Goal: Information Seeking & Learning: Learn about a topic

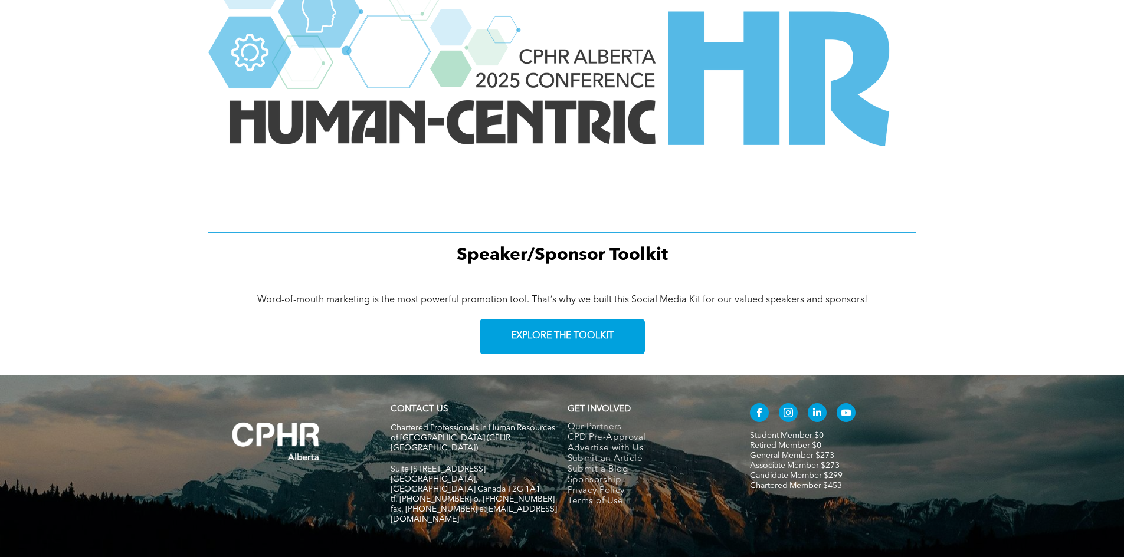
scroll to position [1447, 0]
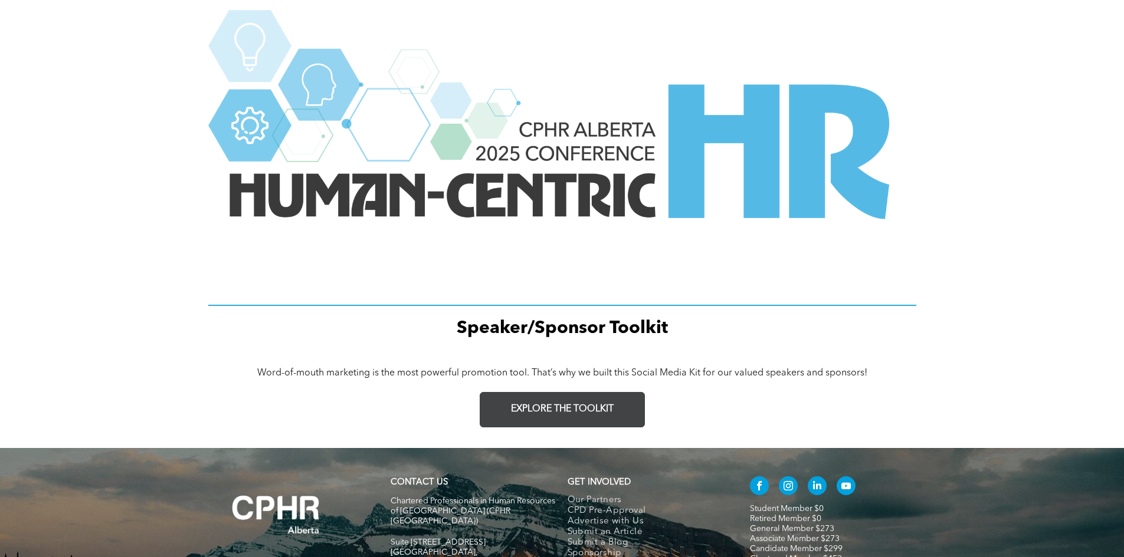
click at [522, 411] on span "EXPLORE THE TOOLKIT" at bounding box center [562, 409] width 103 height 11
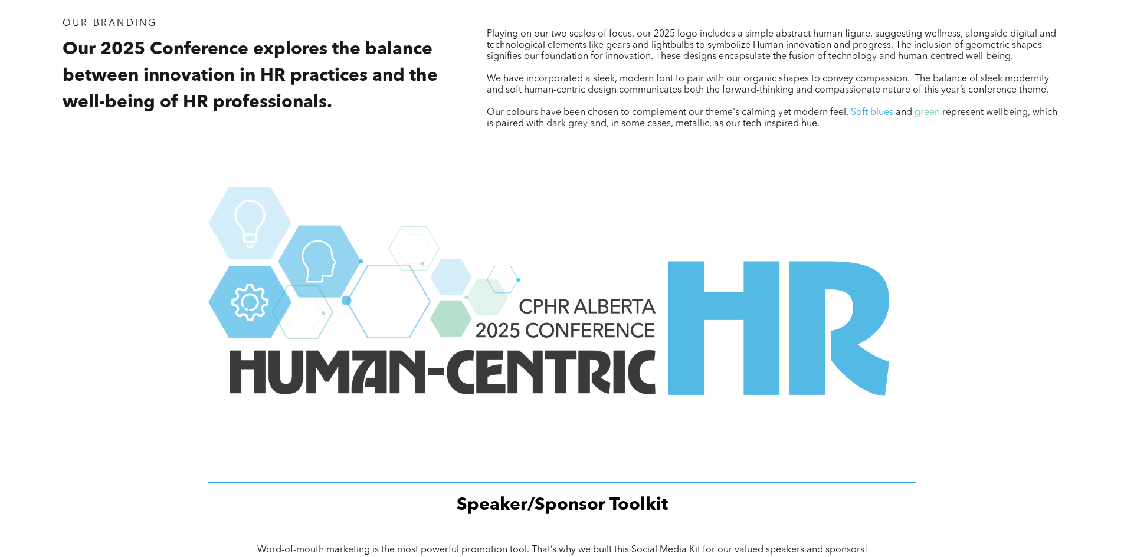
scroll to position [1565, 0]
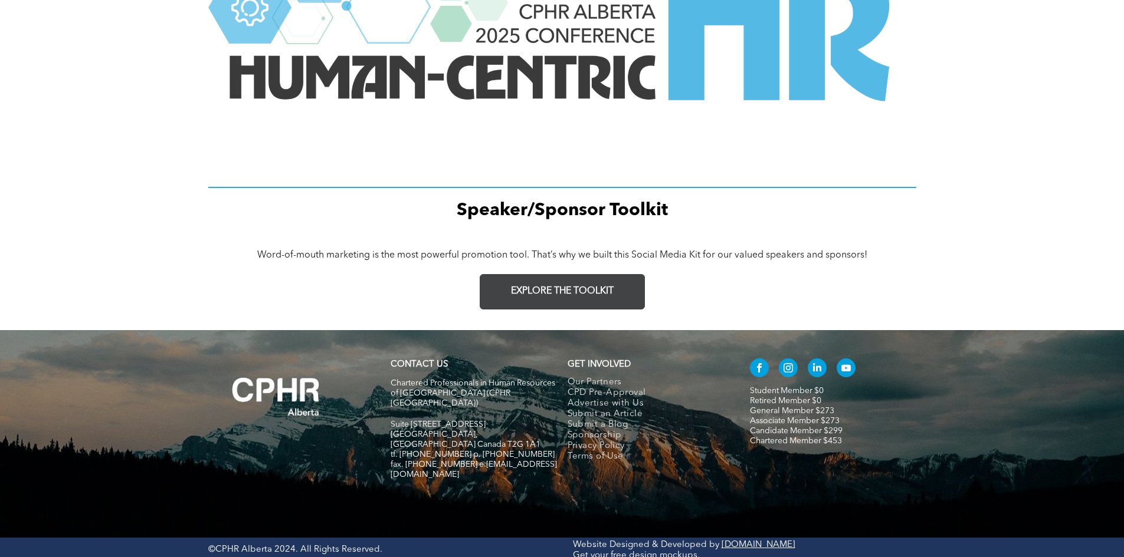
click at [564, 286] on span "EXPLORE THE TOOLKIT" at bounding box center [562, 291] width 103 height 11
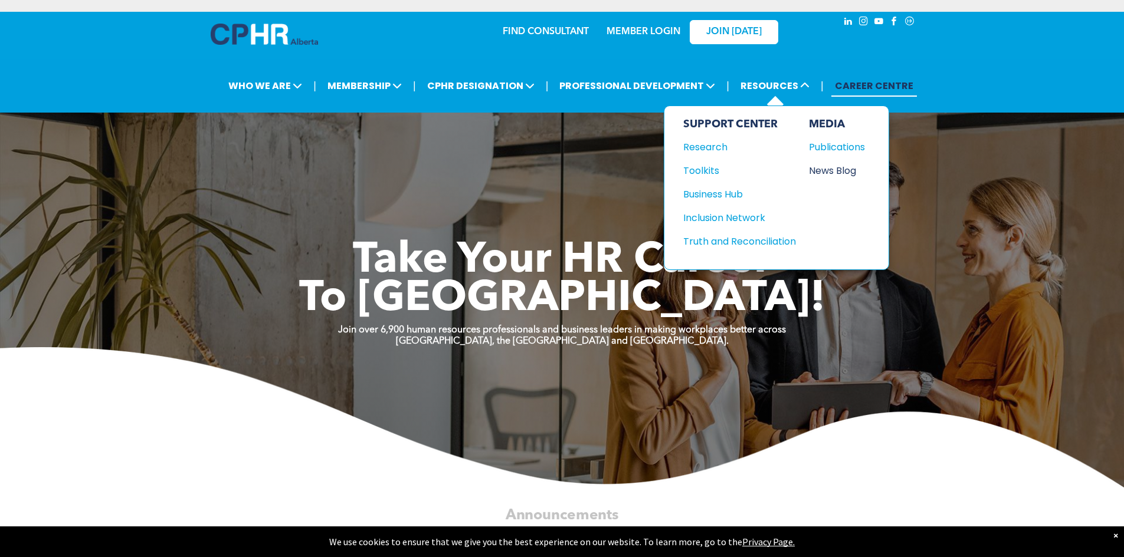
click at [828, 170] on div "News Blog" at bounding box center [834, 170] width 51 height 15
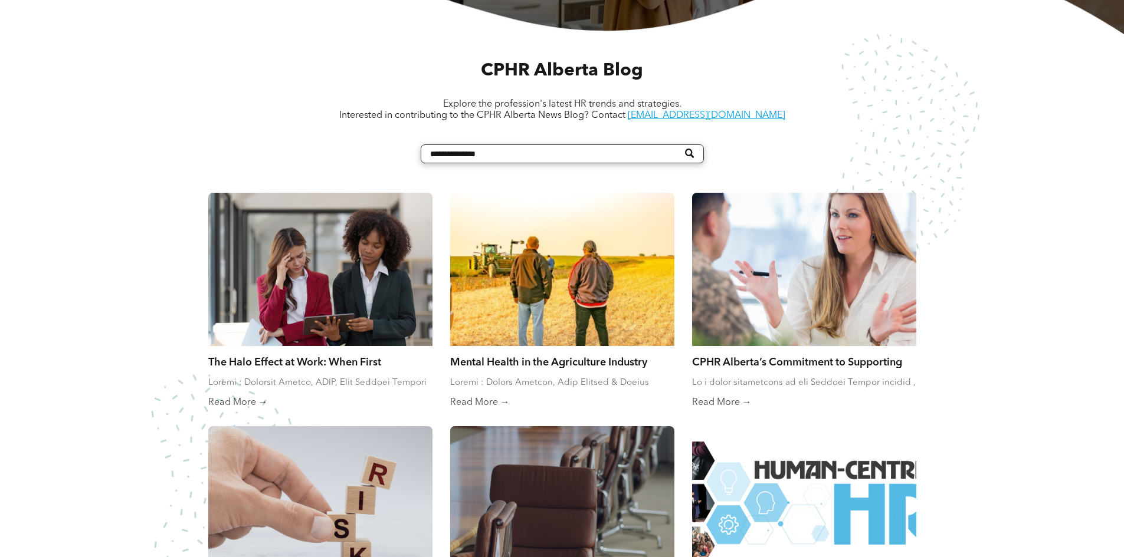
scroll to position [472, 0]
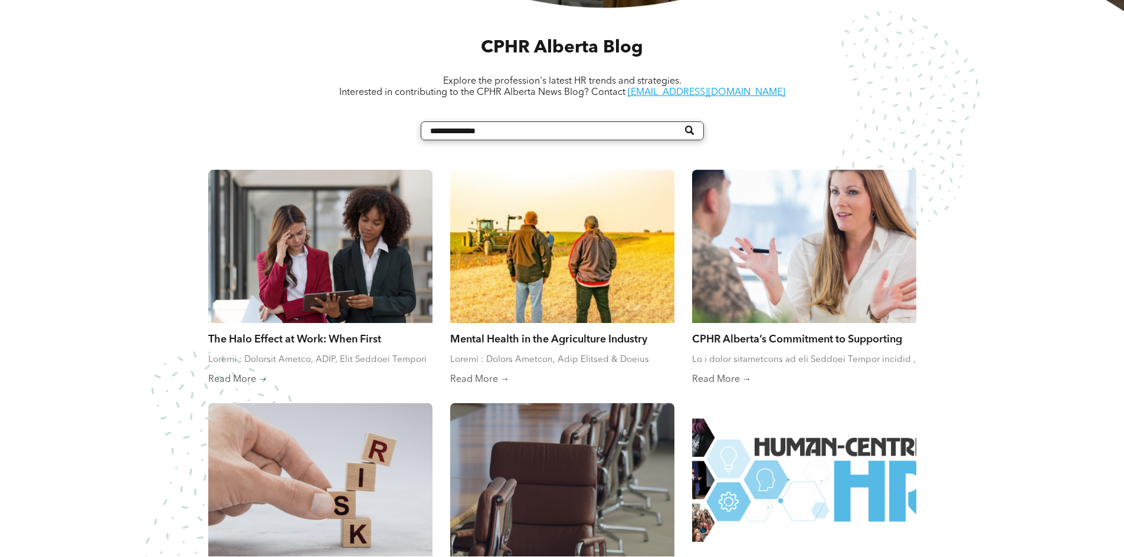
click at [476, 379] on link "Read More →" at bounding box center [562, 380] width 224 height 12
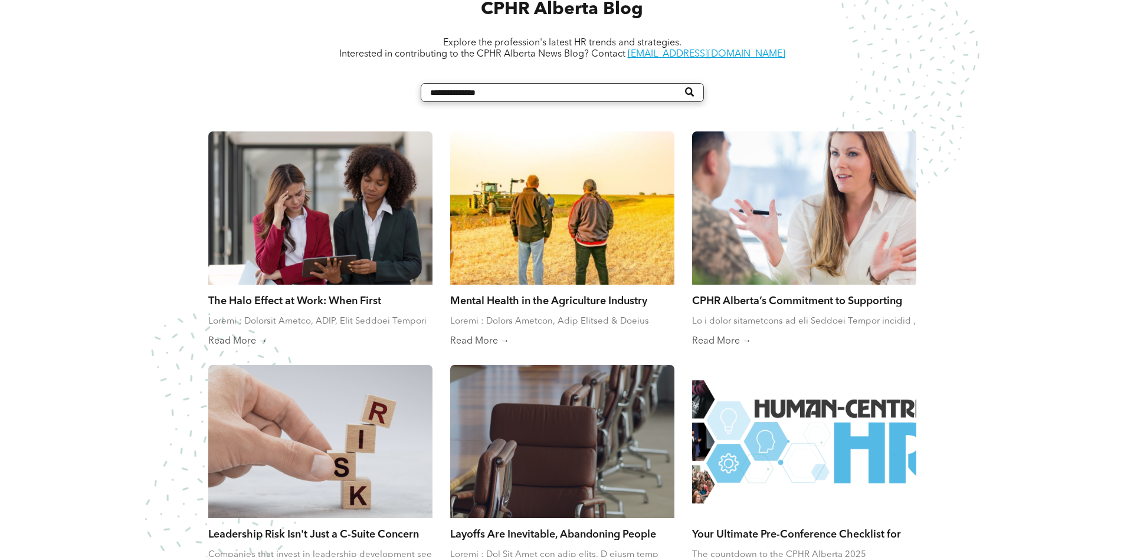
scroll to position [531, 0]
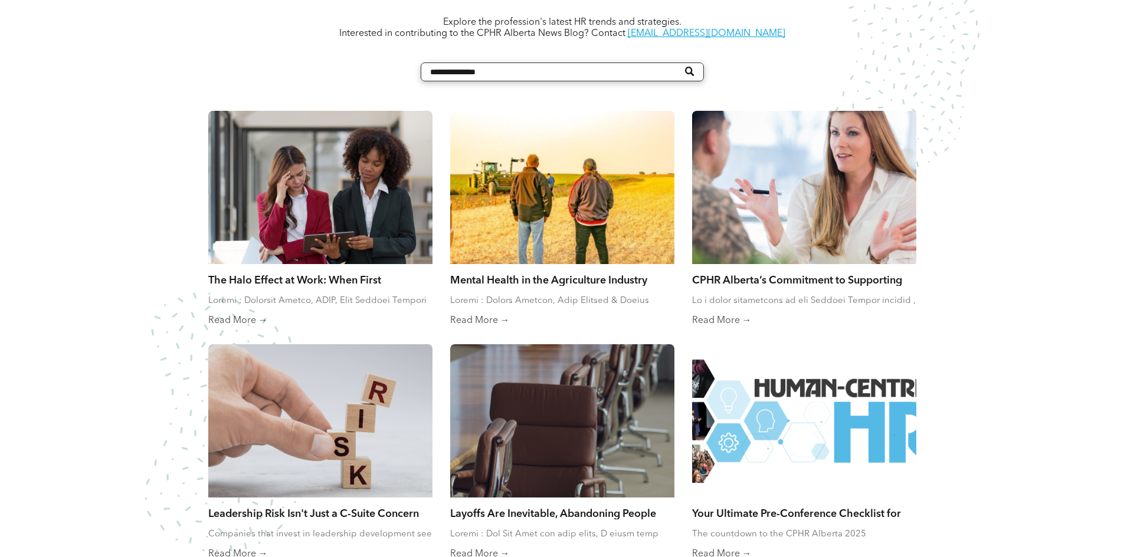
click at [488, 70] on input "Search" at bounding box center [562, 72] width 283 height 19
type input "**********"
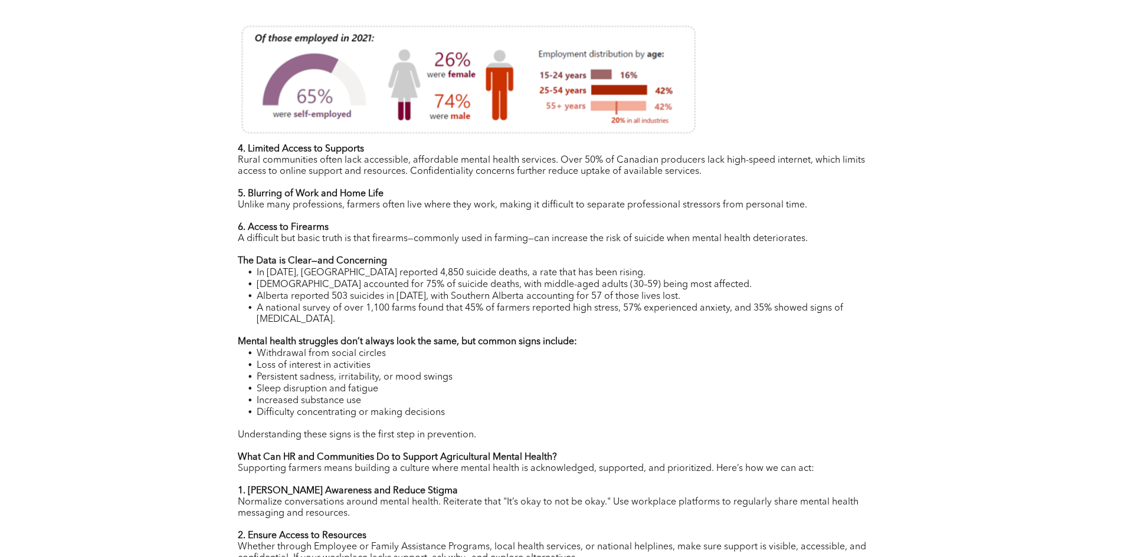
scroll to position [590, 0]
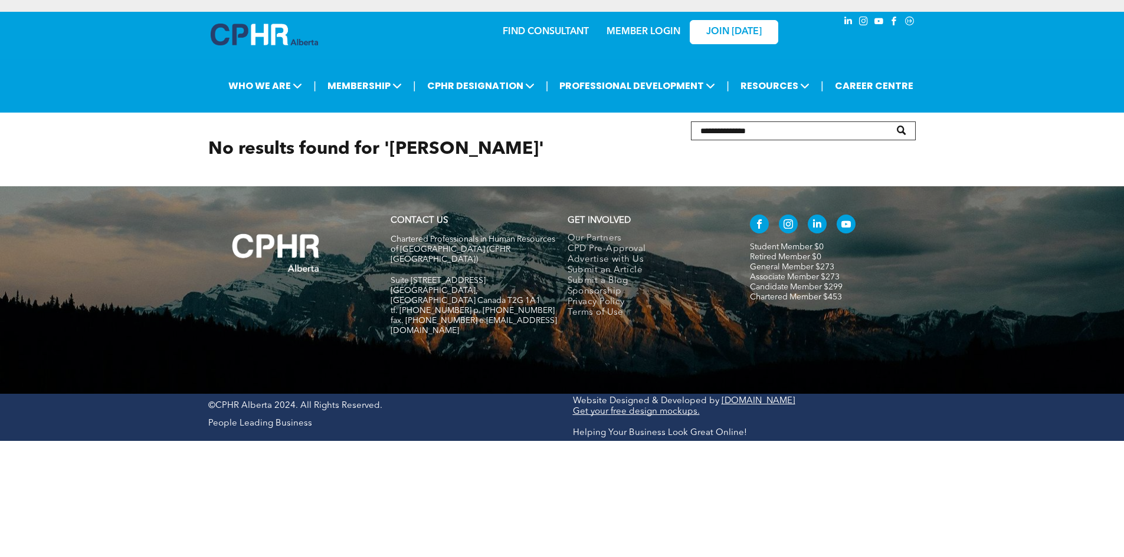
click at [746, 131] on input "Search" at bounding box center [803, 131] width 225 height 19
type input "**********"
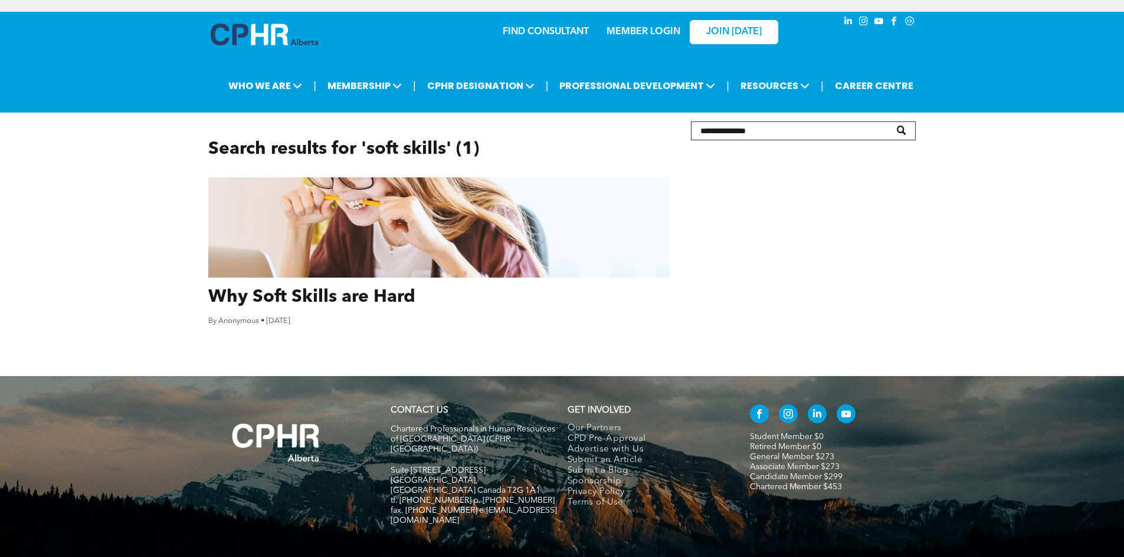
click at [363, 293] on link "Why Soft Skills are Hard" at bounding box center [438, 297] width 461 height 21
click at [728, 127] on input "Search" at bounding box center [803, 131] width 225 height 19
type input "**********"
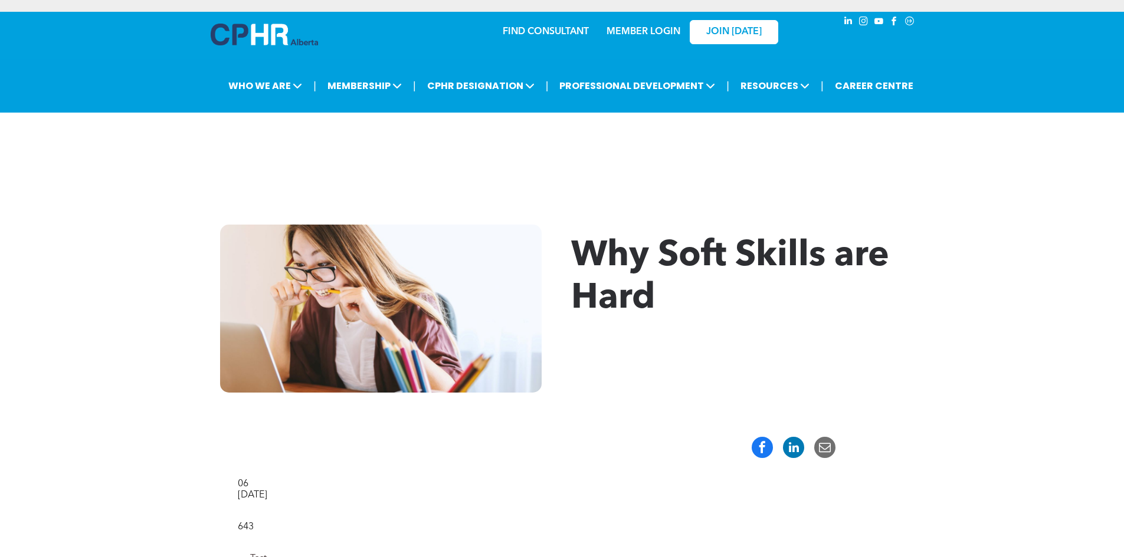
scroll to position [413, 0]
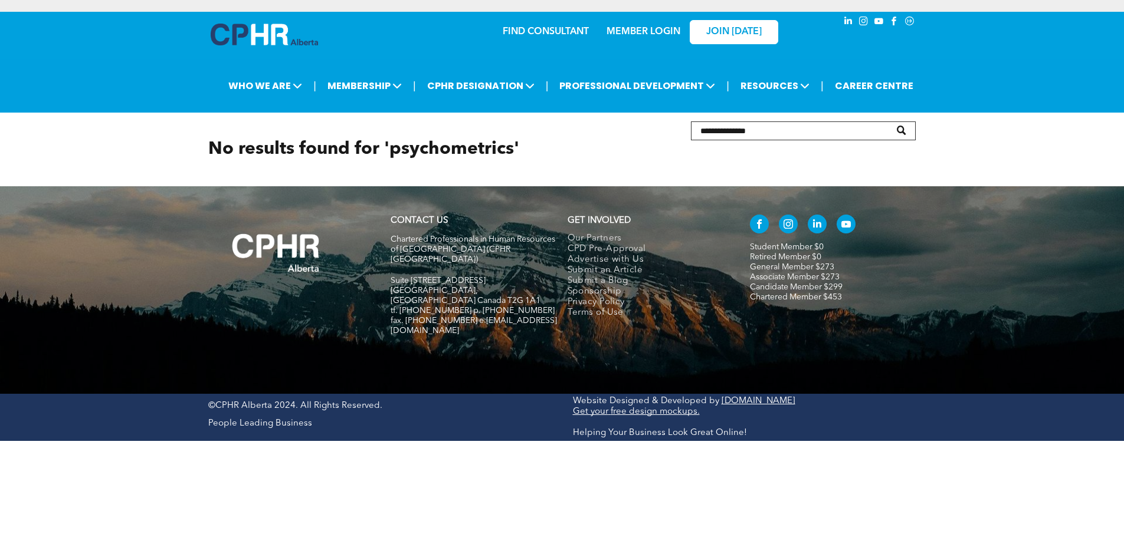
drag, startPoint x: 764, startPoint y: 130, endPoint x: 669, endPoint y: 136, distance: 94.6
click at [669, 136] on div "No results found for ' psychometrics '" at bounding box center [562, 150] width 708 height 56
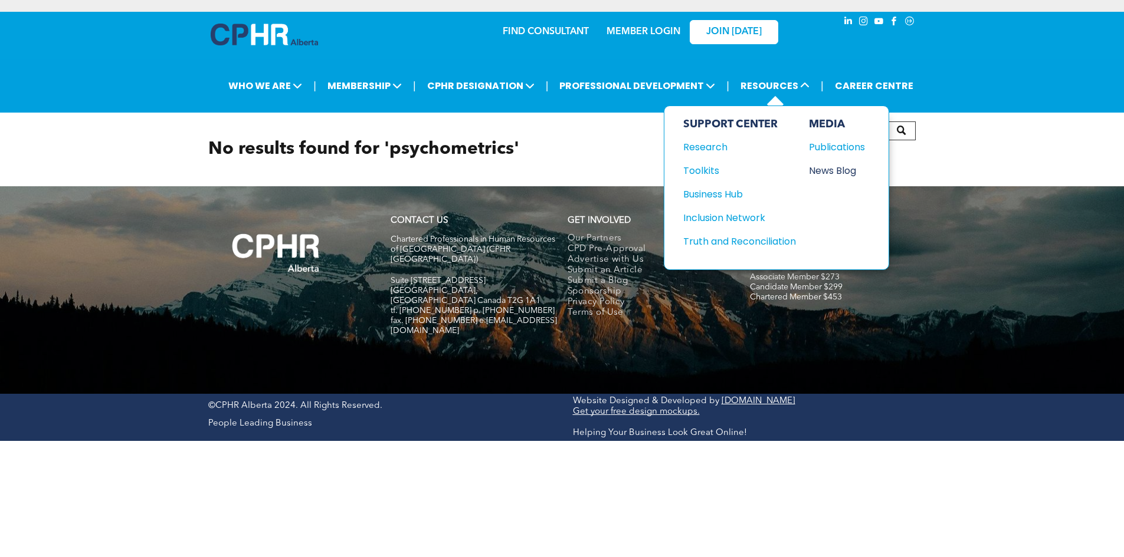
click at [829, 170] on div "News Blog" at bounding box center [834, 170] width 51 height 15
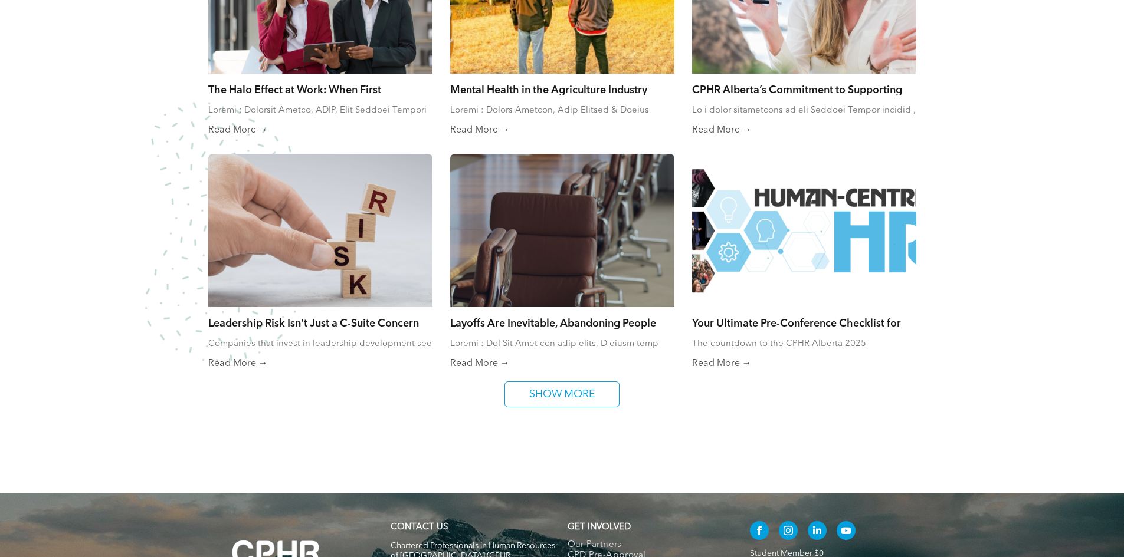
scroll to position [884, 0]
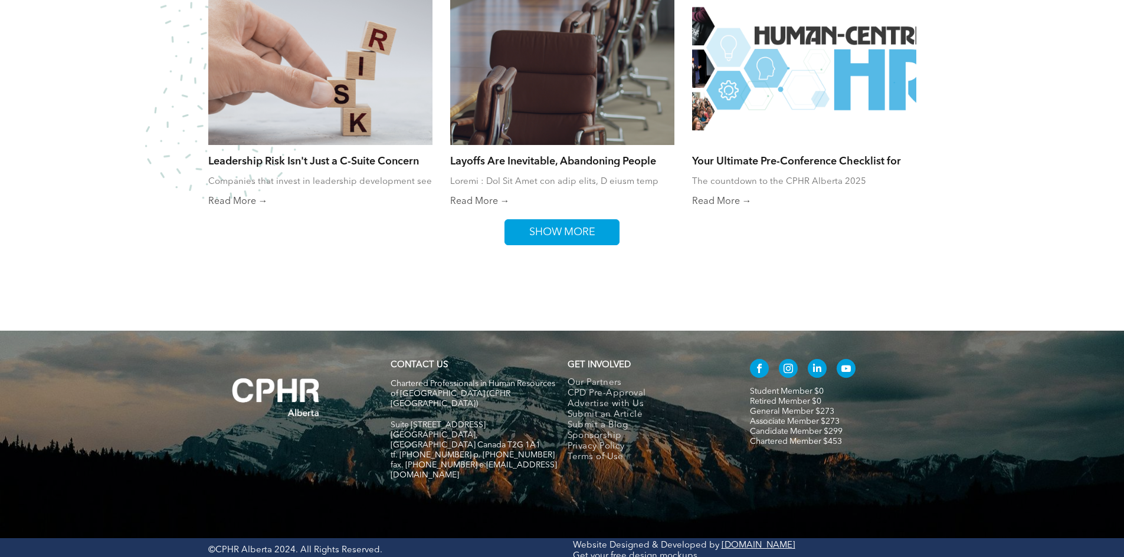
click at [540, 227] on span "SHOW MORE" at bounding box center [562, 232] width 74 height 25
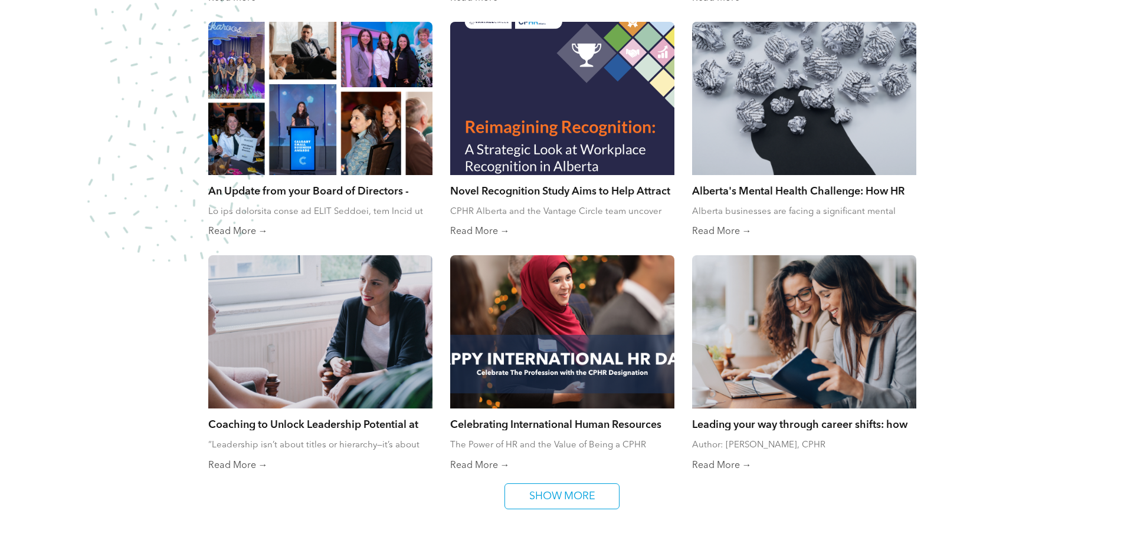
scroll to position [1350, 0]
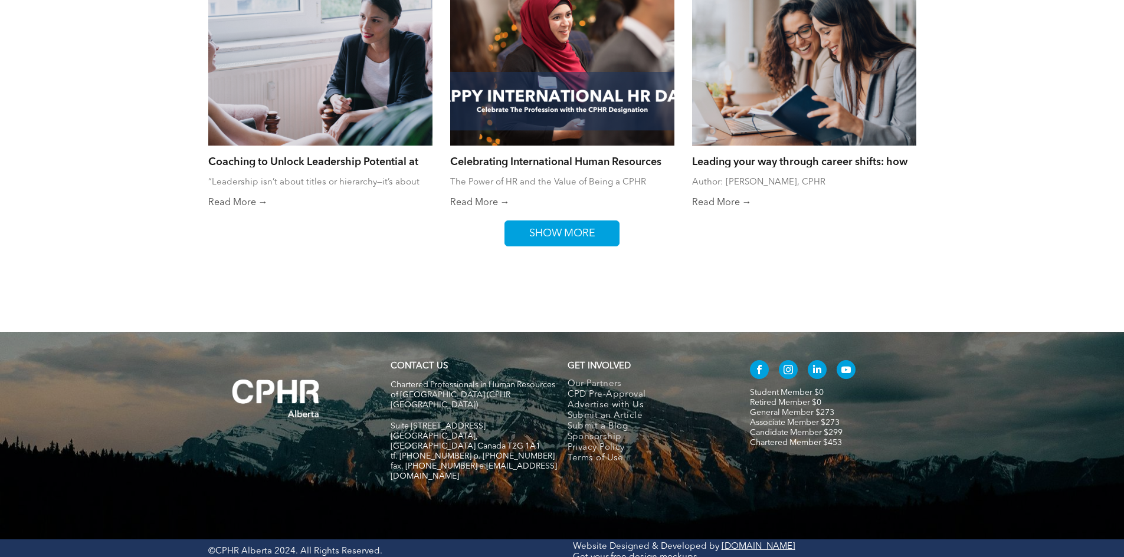
click at [552, 239] on span "SHOW MORE" at bounding box center [562, 233] width 74 height 25
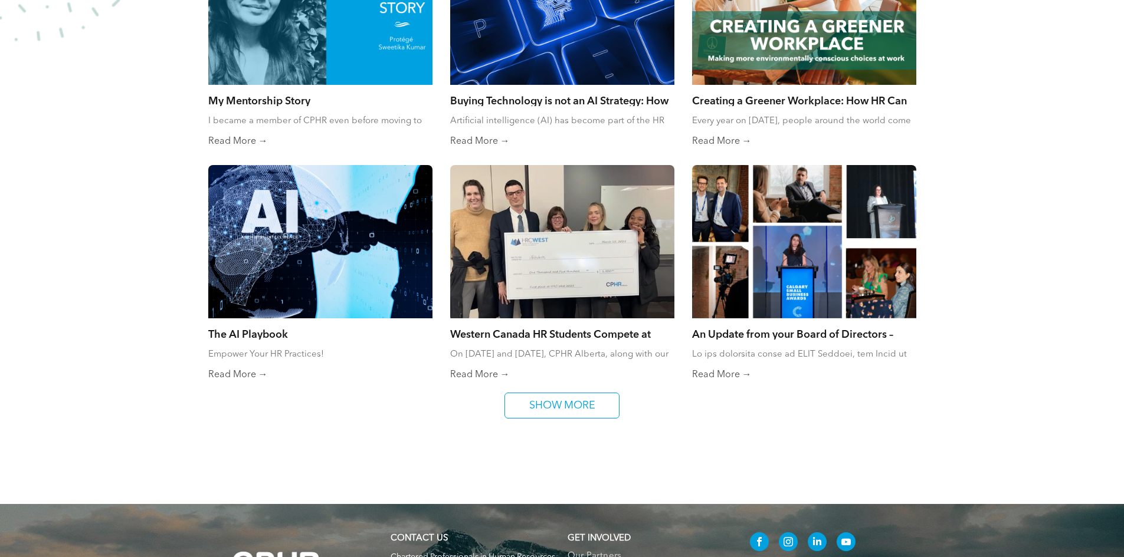
scroll to position [1704, 0]
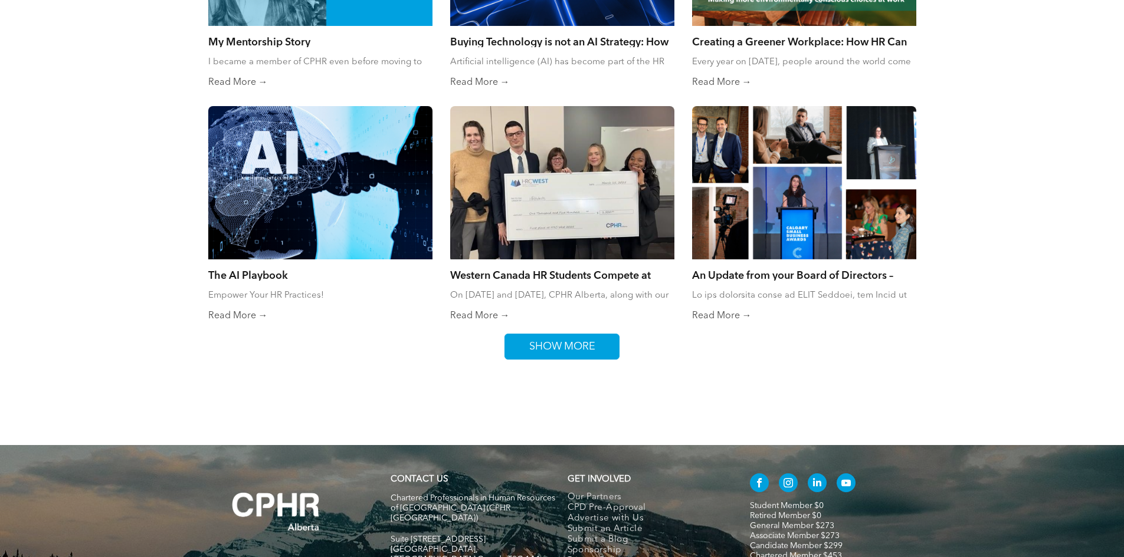
click at [540, 341] on span "SHOW MORE" at bounding box center [562, 346] width 74 height 25
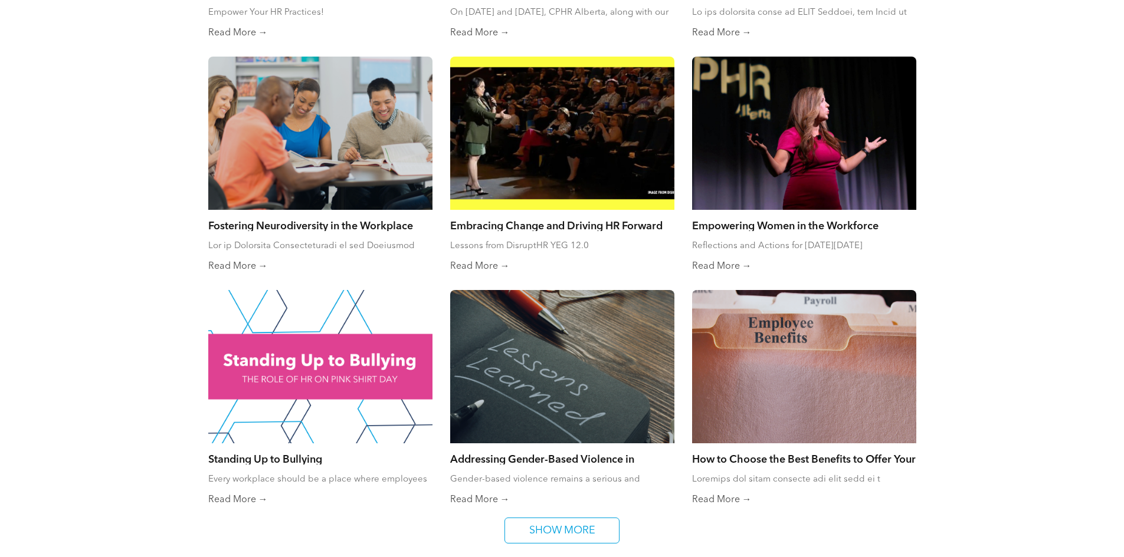
scroll to position [2282, 0]
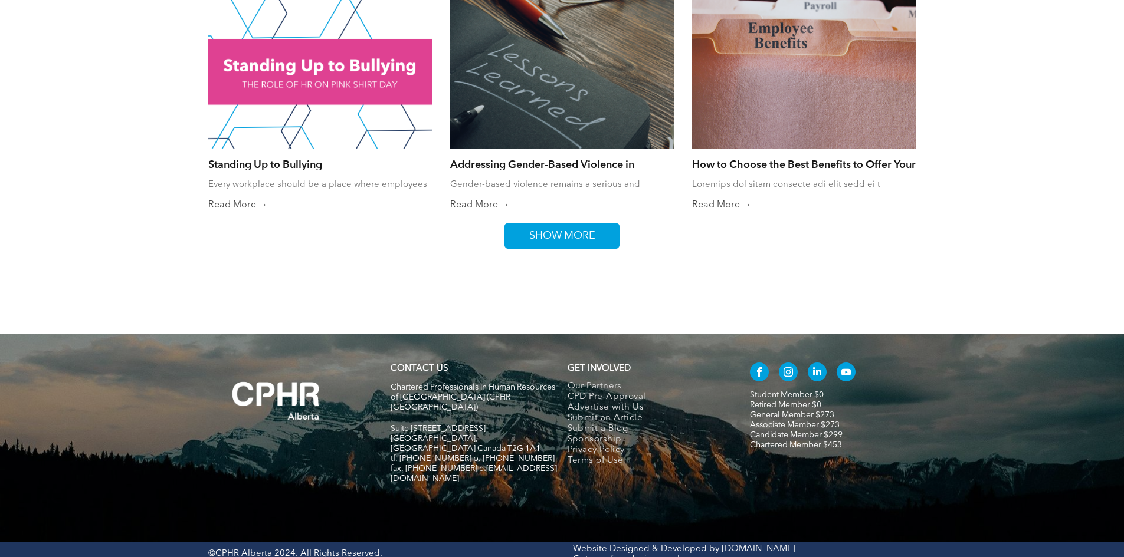
click at [567, 232] on span "SHOW MORE" at bounding box center [562, 236] width 74 height 25
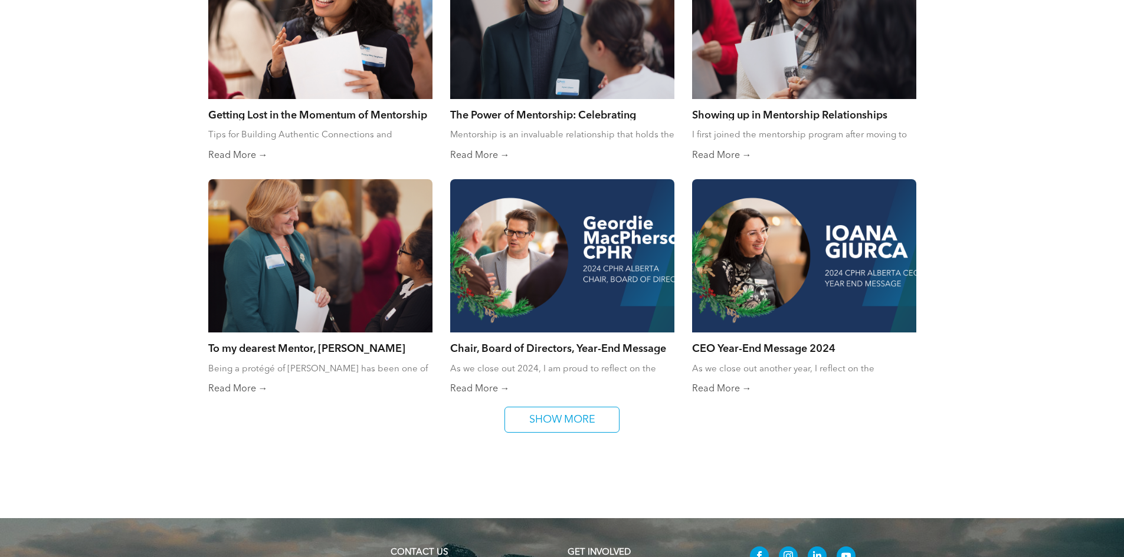
scroll to position [2695, 0]
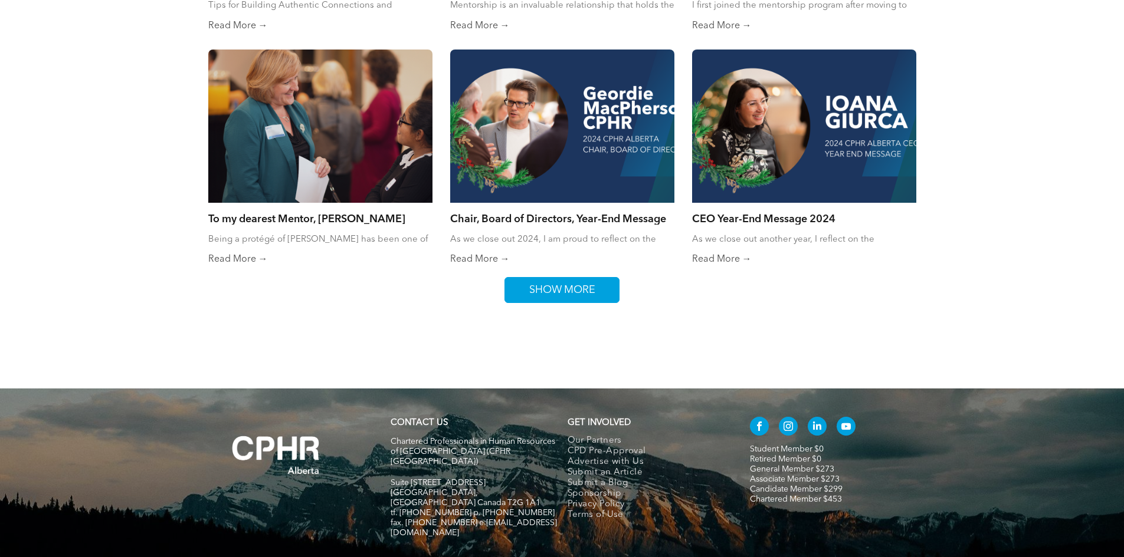
click at [558, 280] on span "SHOW MORE" at bounding box center [562, 290] width 74 height 25
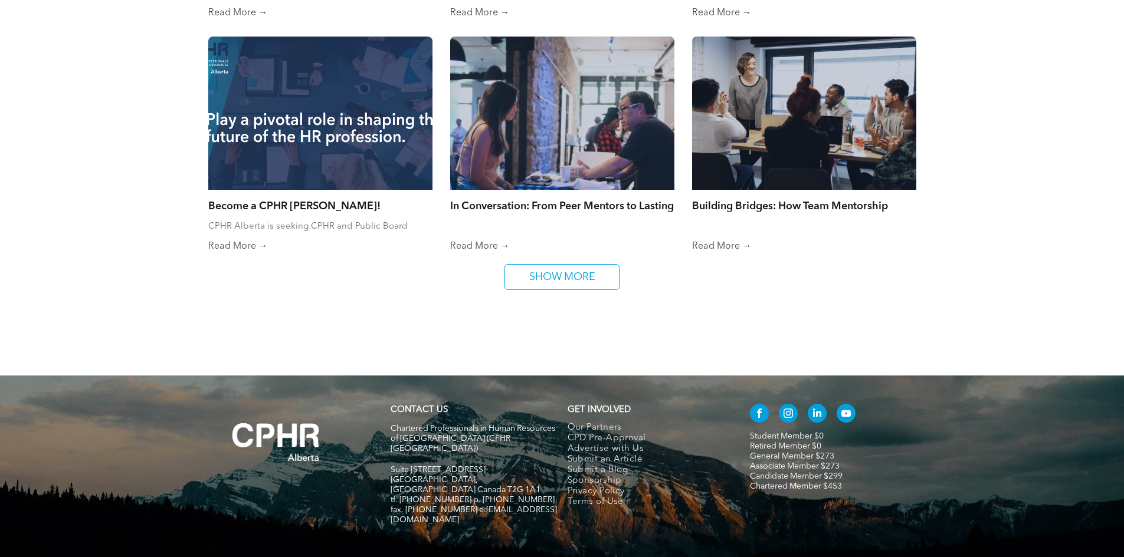
scroll to position [3214, 0]
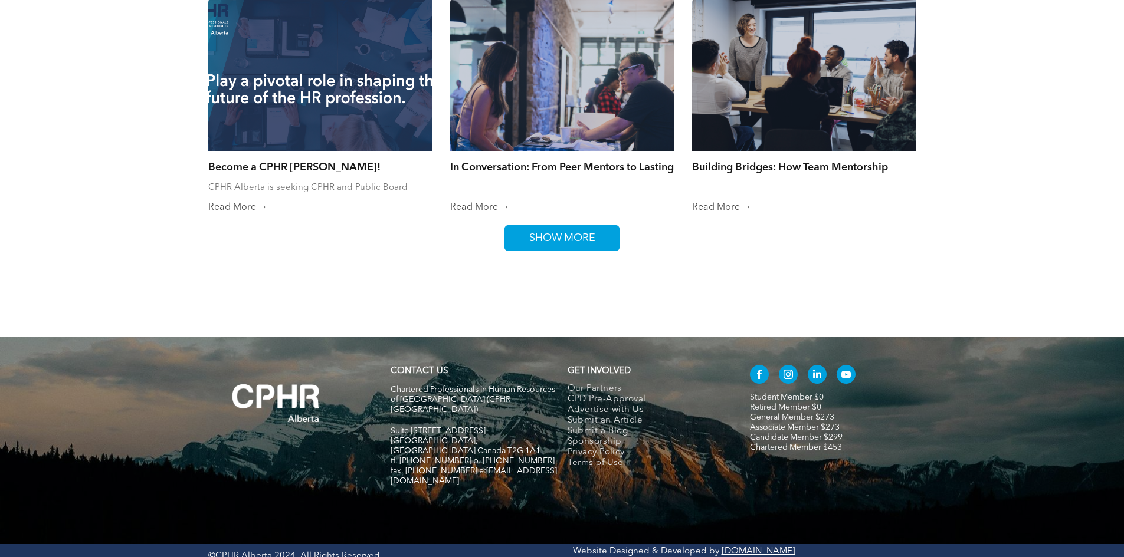
click at [557, 226] on span "SHOW MORE" at bounding box center [562, 238] width 74 height 25
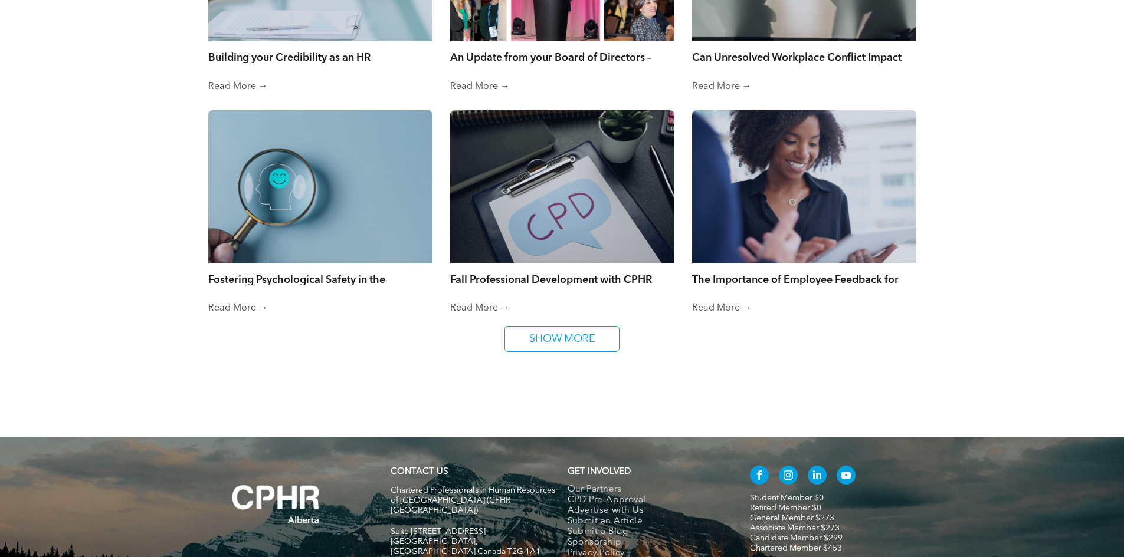
scroll to position [3657, 0]
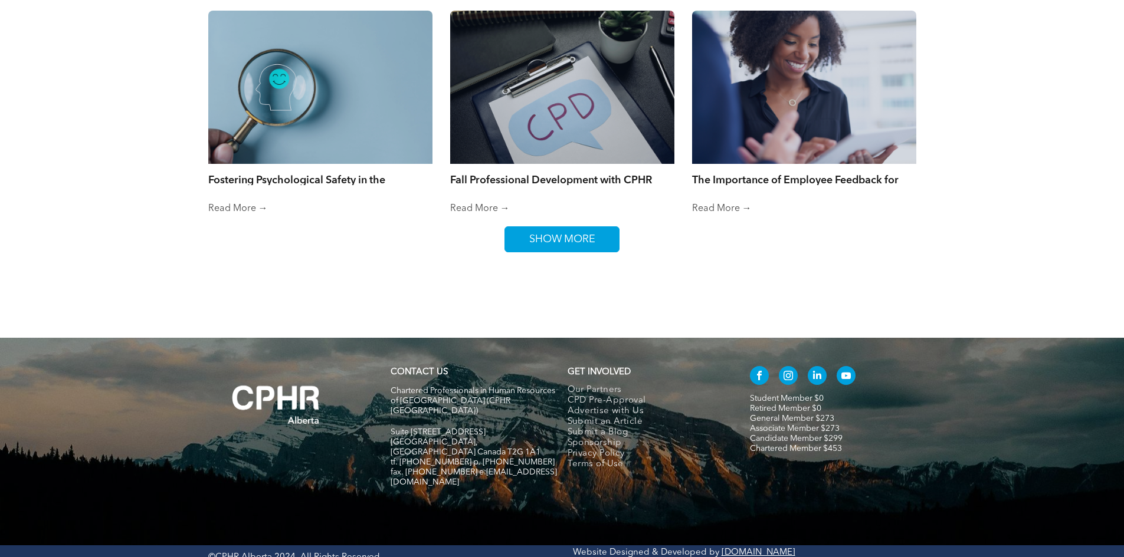
click at [582, 227] on span "SHOW MORE" at bounding box center [562, 239] width 74 height 25
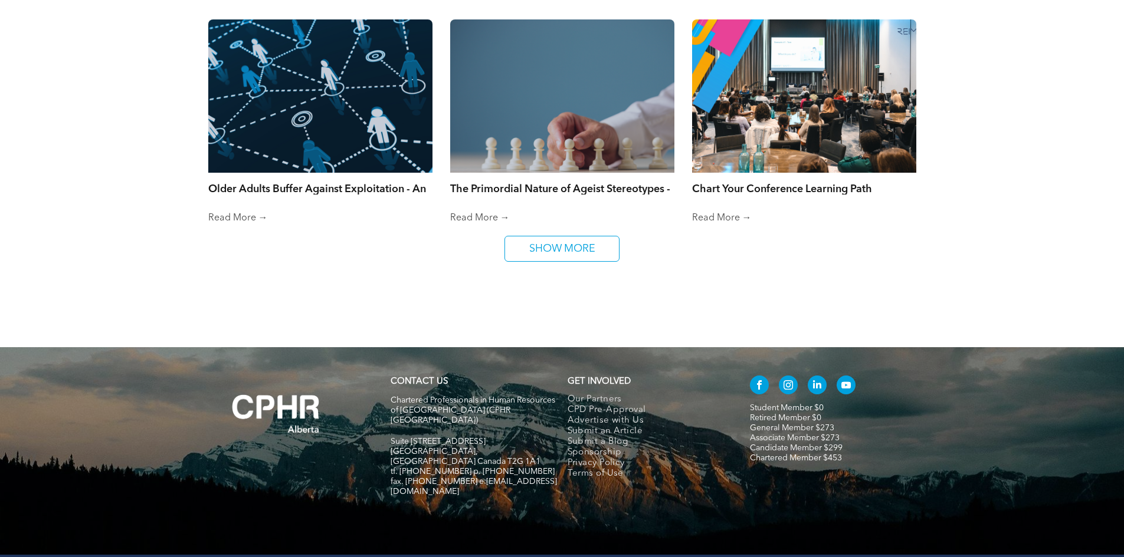
scroll to position [4101, 0]
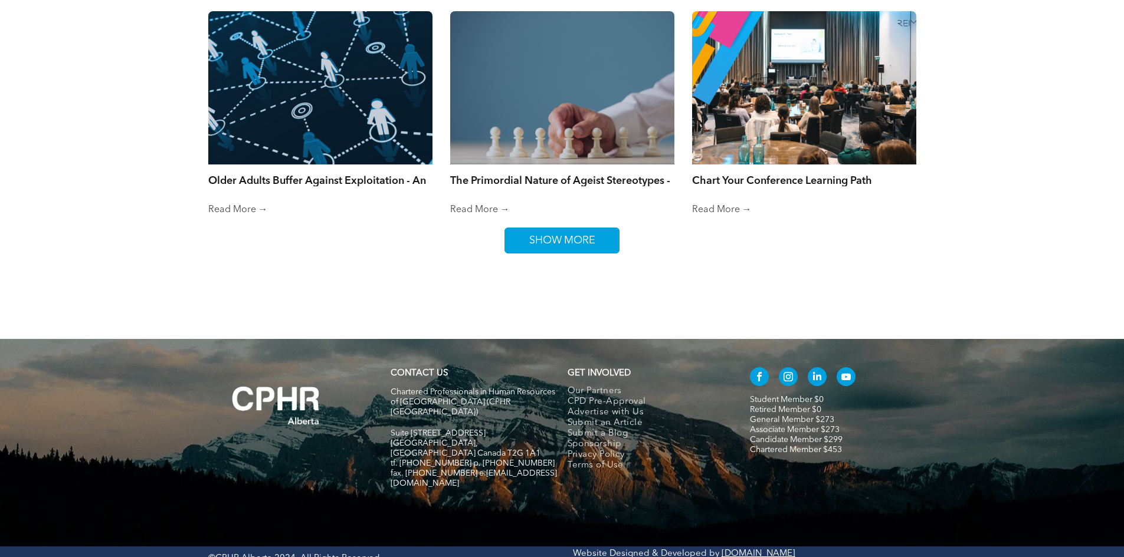
click at [564, 234] on span "SHOW MORE" at bounding box center [562, 240] width 74 height 25
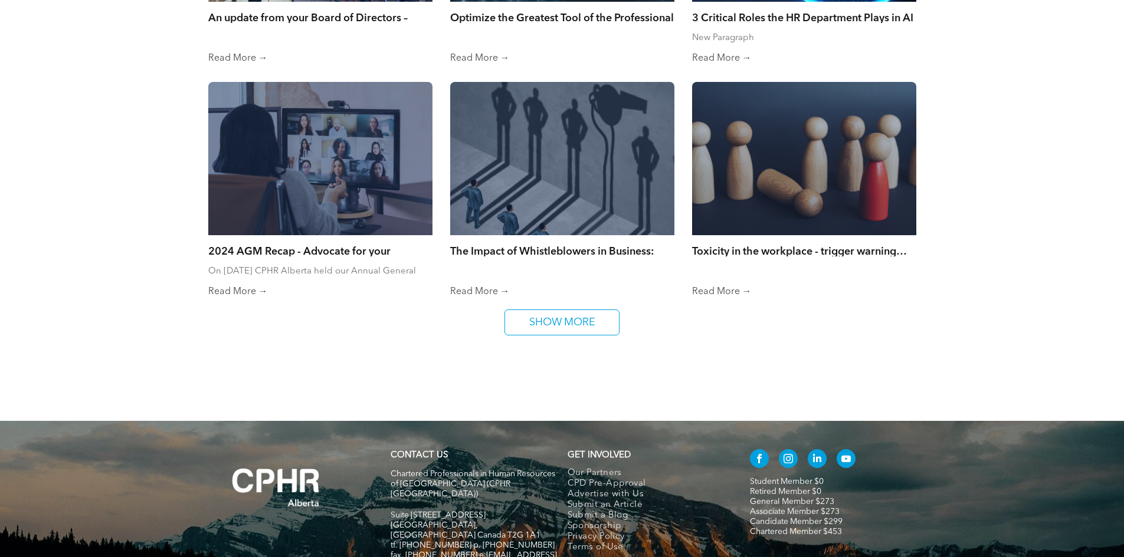
scroll to position [4514, 0]
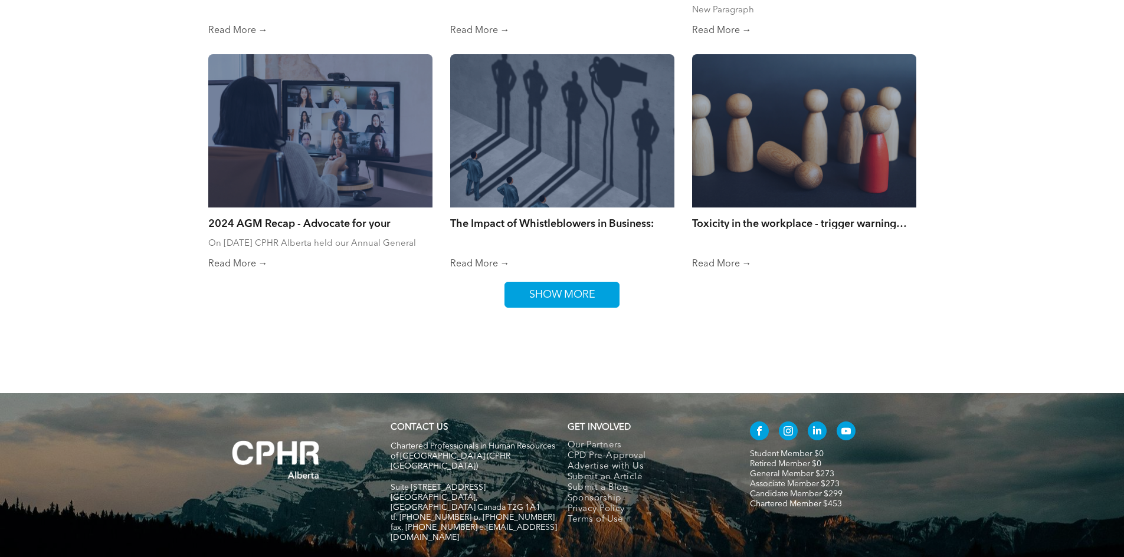
click at [583, 285] on span "SHOW MORE" at bounding box center [562, 295] width 74 height 25
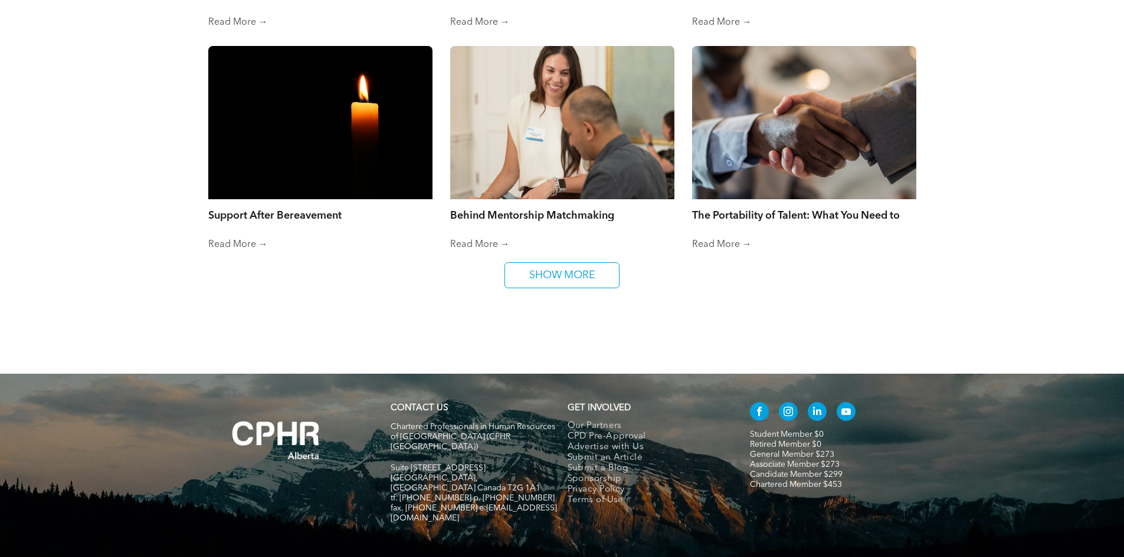
scroll to position [4985, 0]
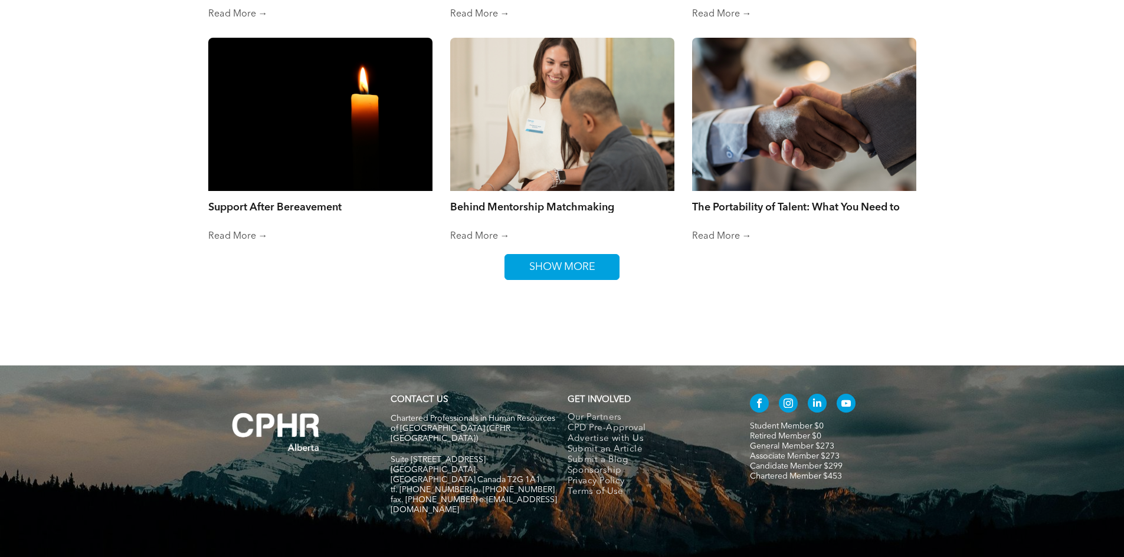
click at [550, 260] on span "SHOW MORE" at bounding box center [562, 267] width 74 height 25
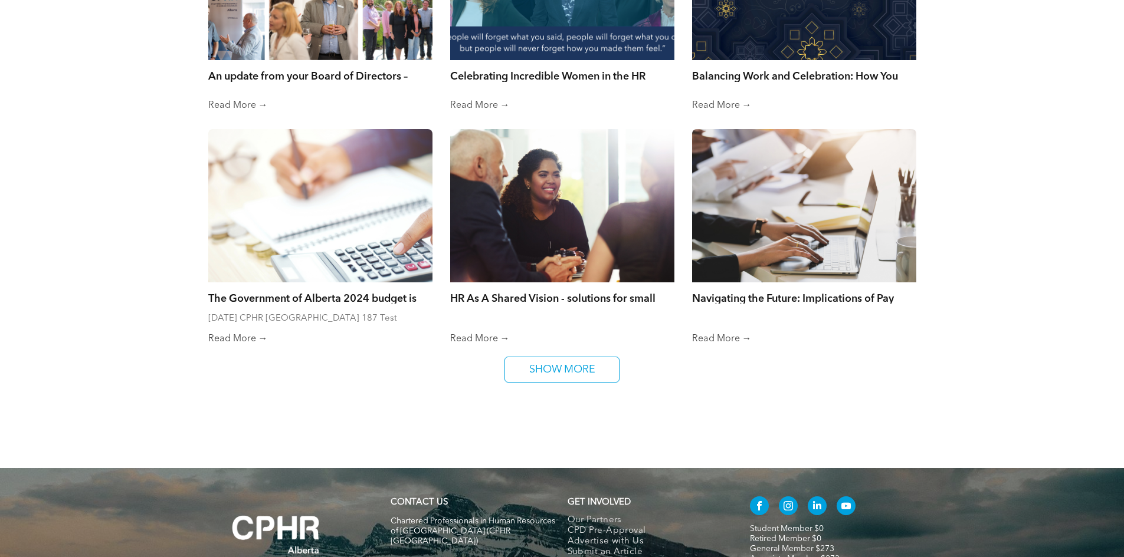
scroll to position [5339, 0]
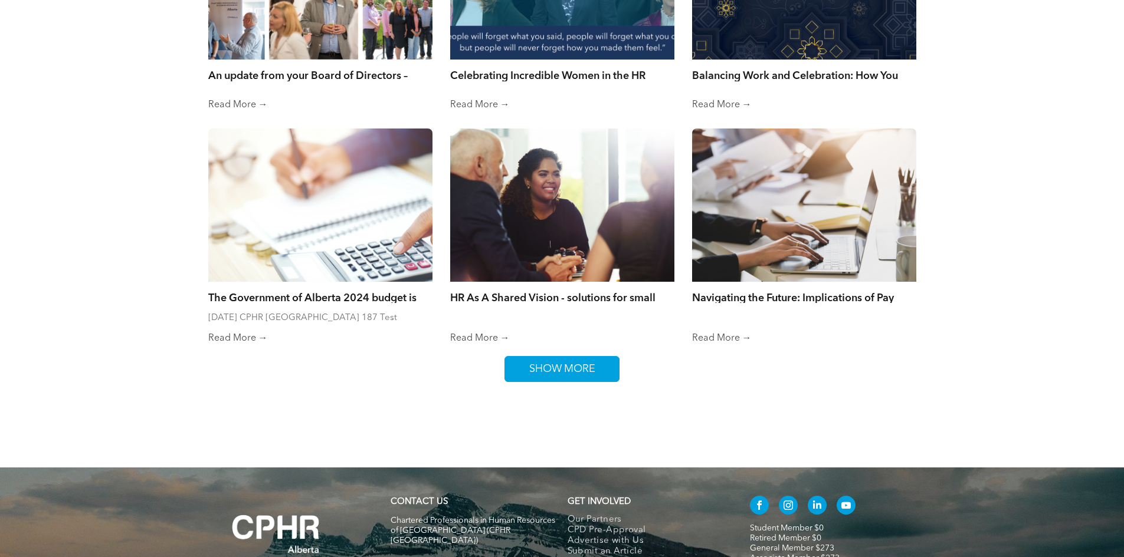
click at [549, 357] on span "SHOW MORE" at bounding box center [562, 369] width 74 height 25
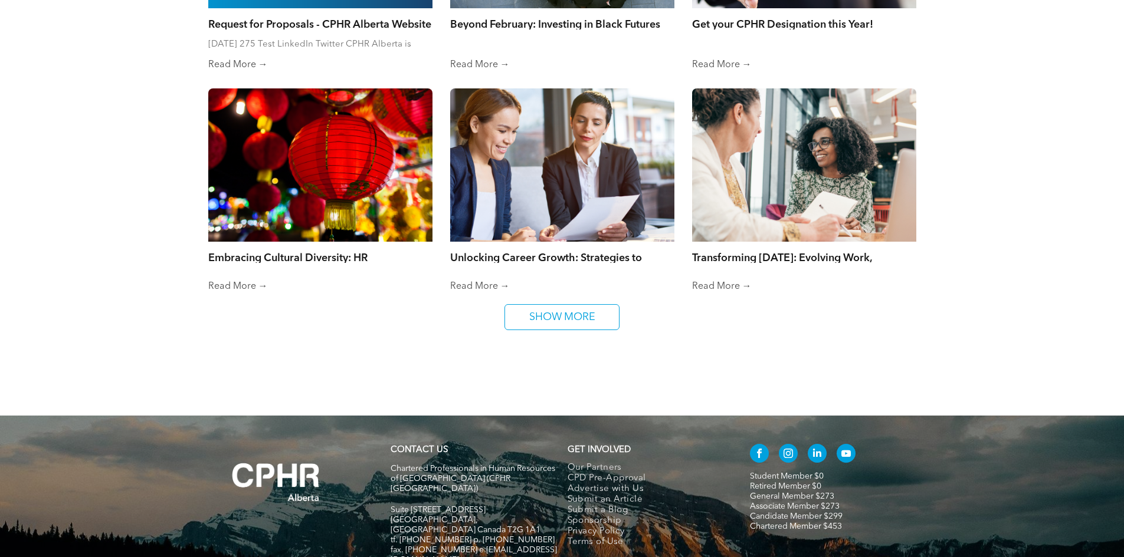
scroll to position [5870, 0]
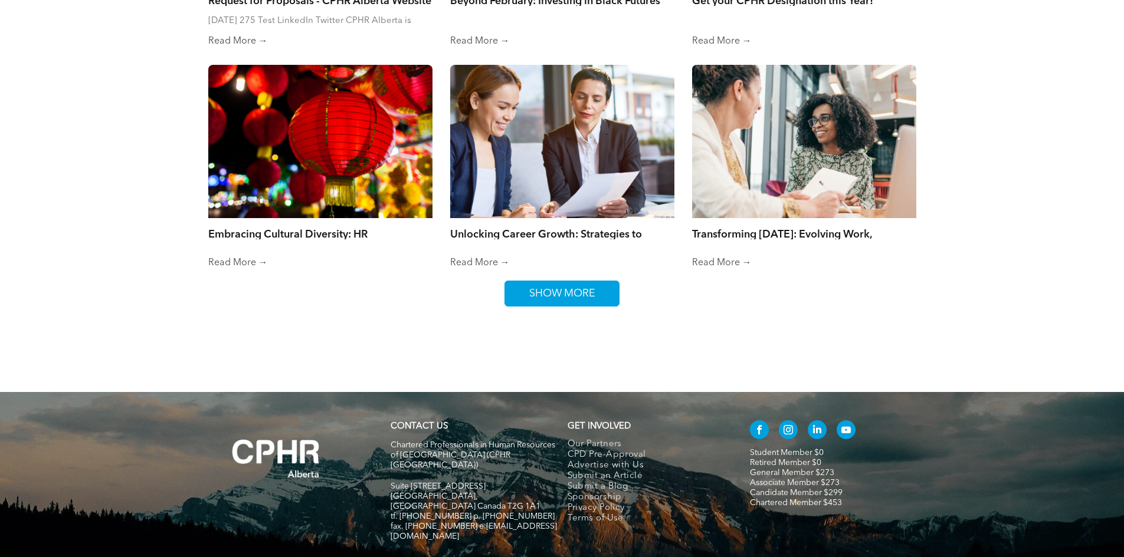
click at [545, 281] on span "SHOW MORE" at bounding box center [562, 293] width 74 height 25
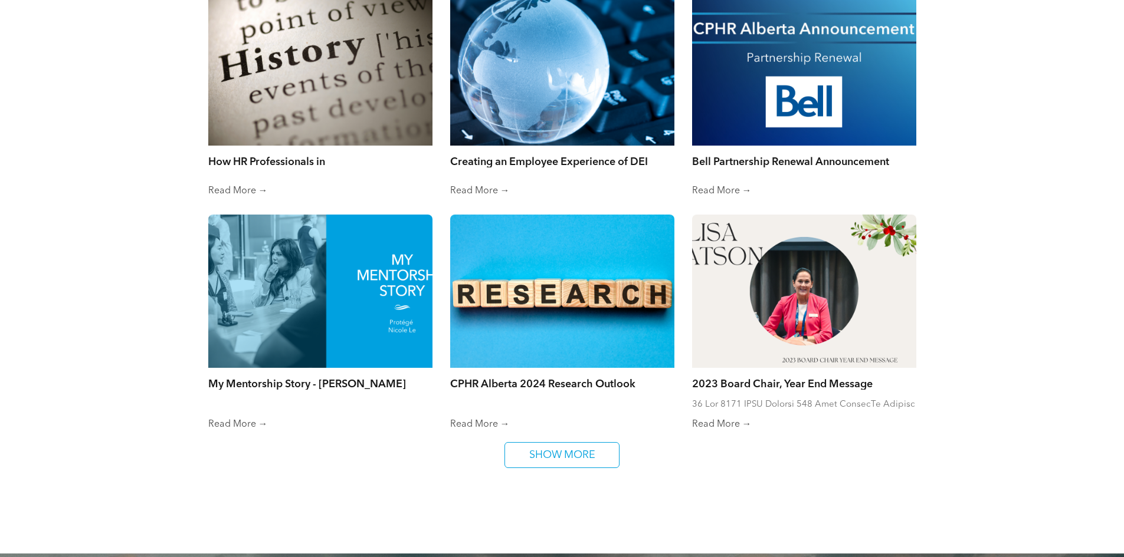
scroll to position [6165, 0]
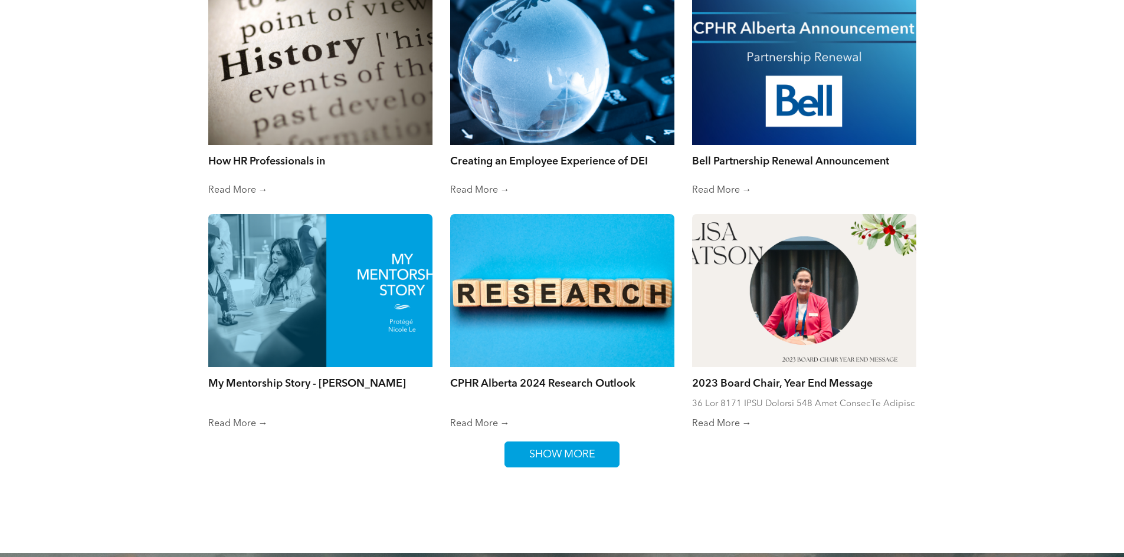
click at [556, 442] on span "SHOW MORE" at bounding box center [562, 454] width 74 height 25
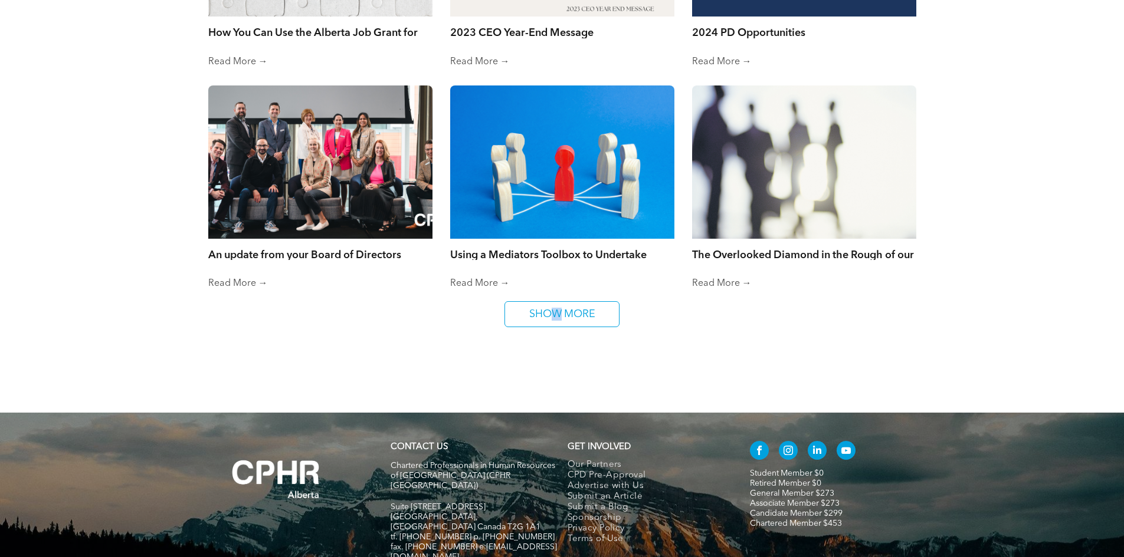
scroll to position [6755, 0]
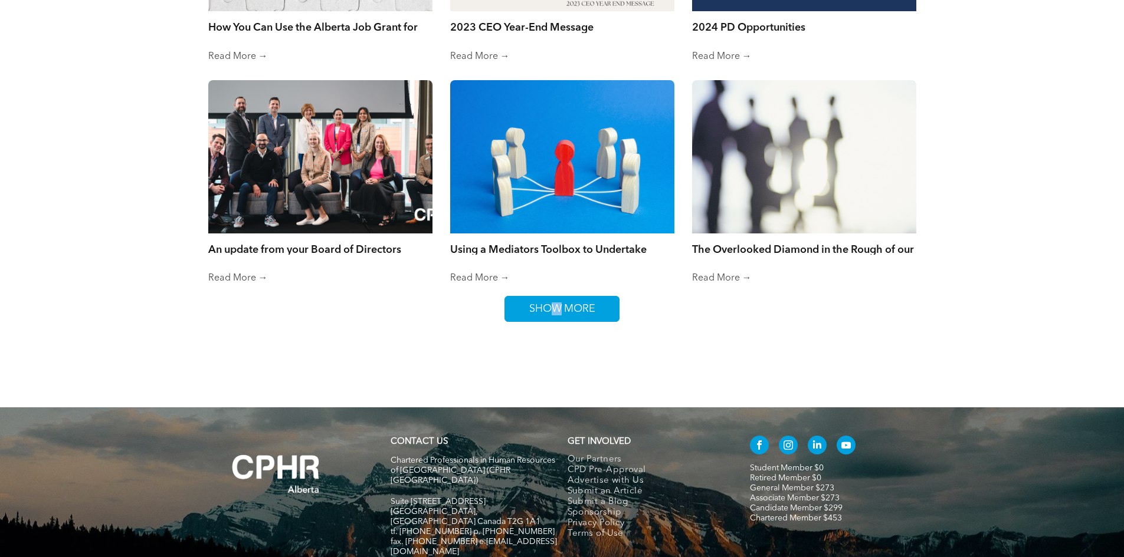
click at [553, 297] on span "SHOW MORE" at bounding box center [562, 309] width 74 height 25
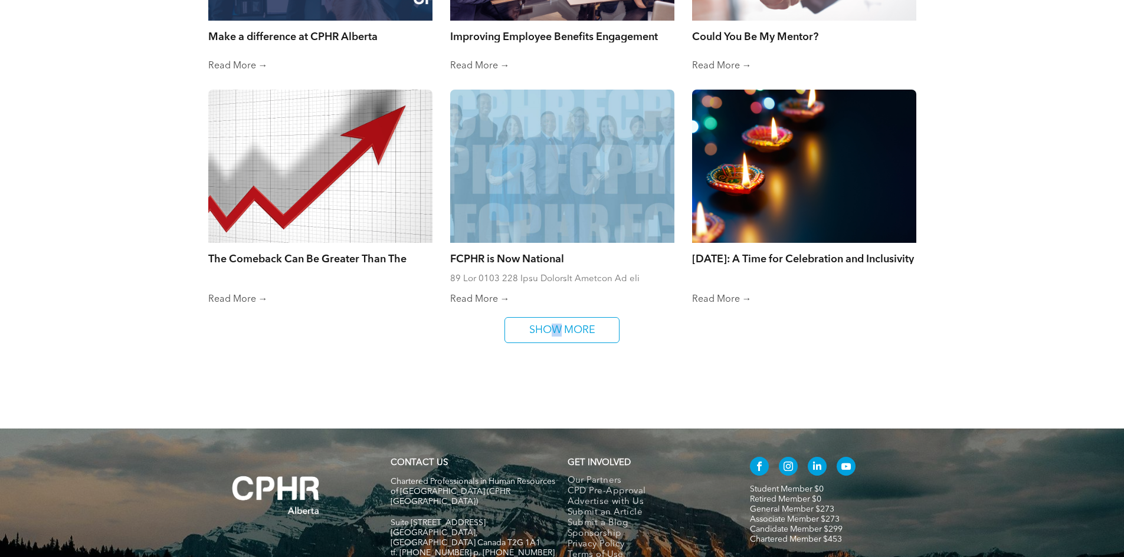
scroll to position [7227, 0]
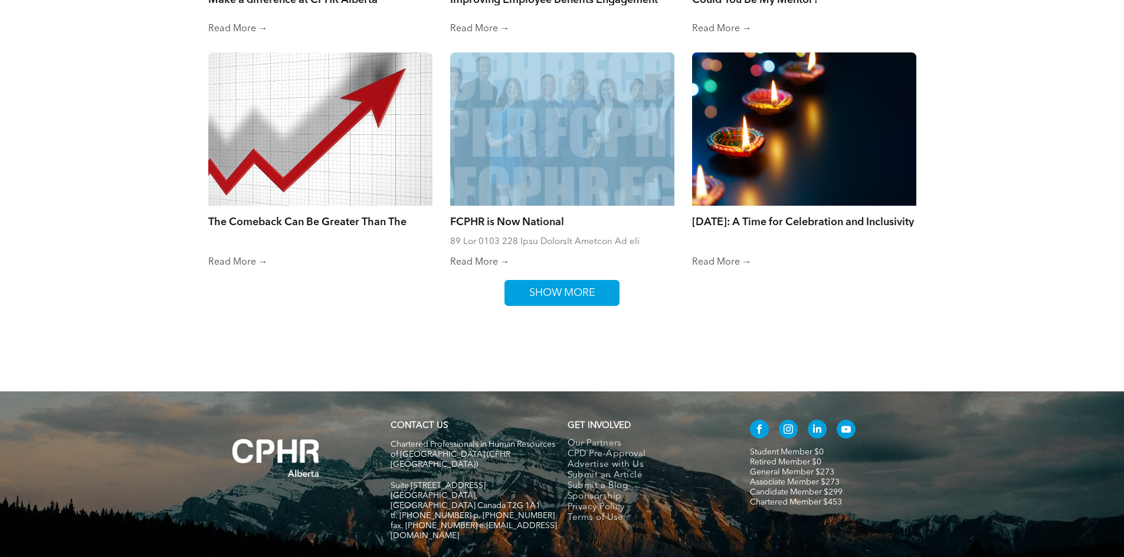
click at [598, 281] on span "SHOW MORE" at bounding box center [562, 293] width 74 height 25
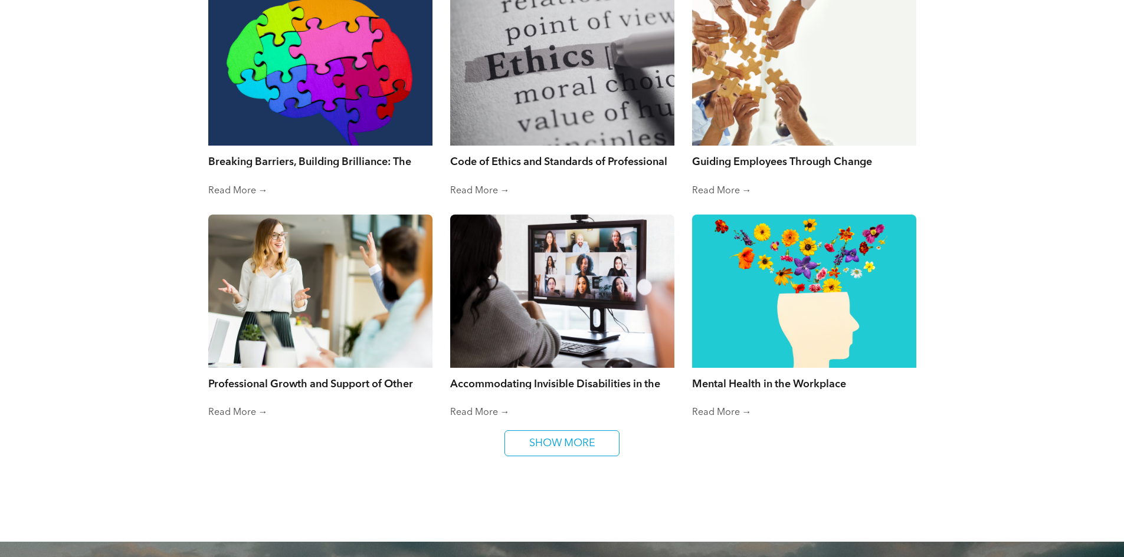
scroll to position [7522, 0]
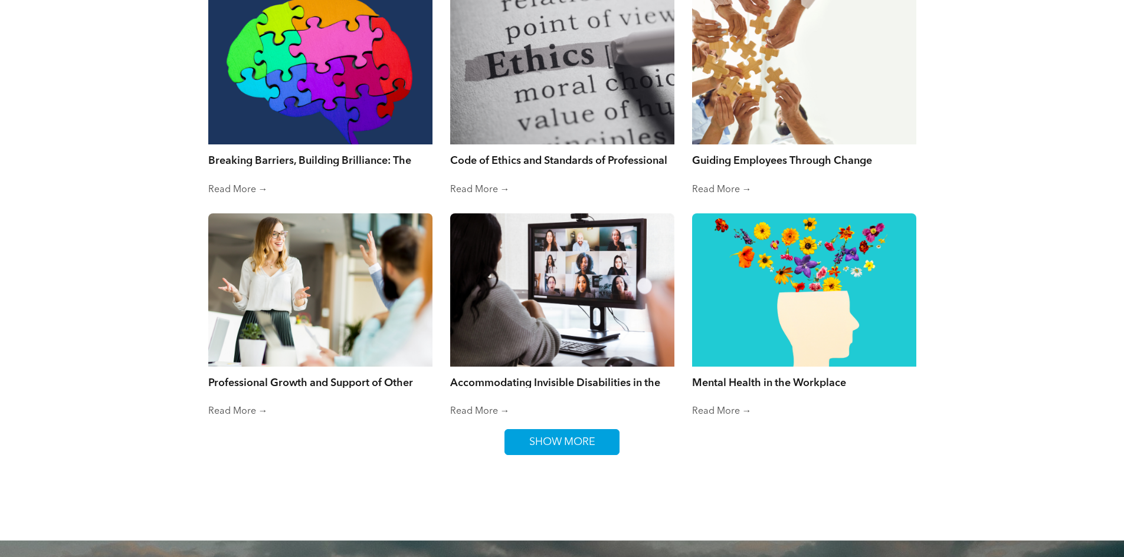
click at [592, 430] on span "SHOW MORE" at bounding box center [562, 442] width 74 height 25
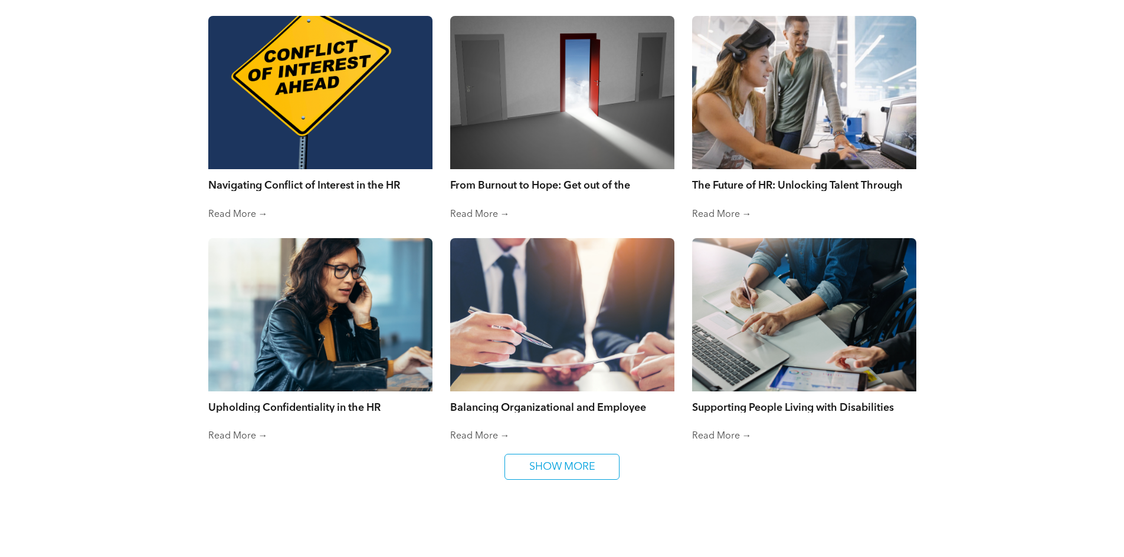
scroll to position [7994, 0]
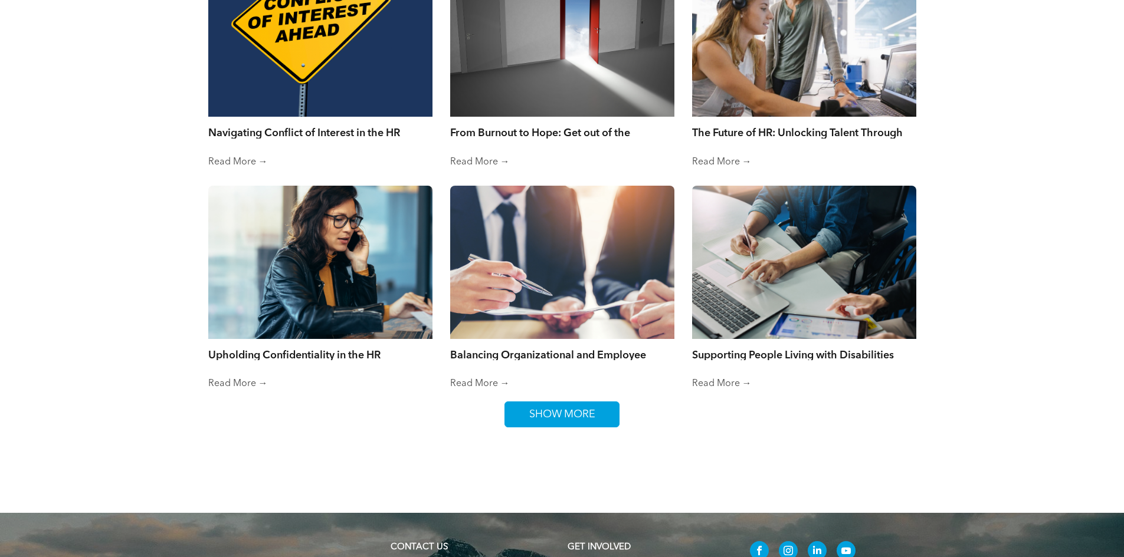
click at [571, 402] on span "SHOW MORE" at bounding box center [562, 414] width 74 height 25
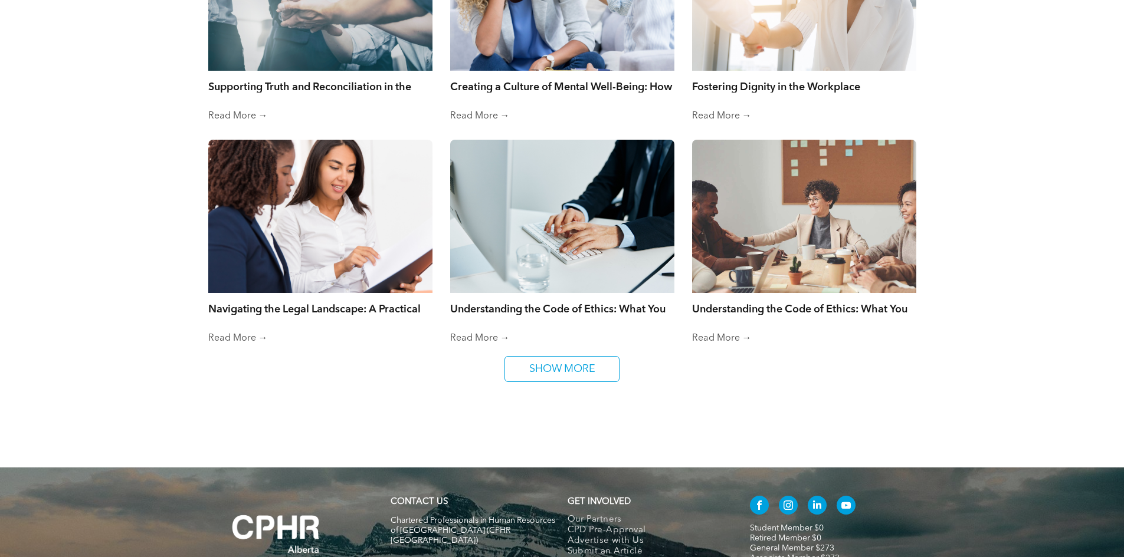
scroll to position [8525, 0]
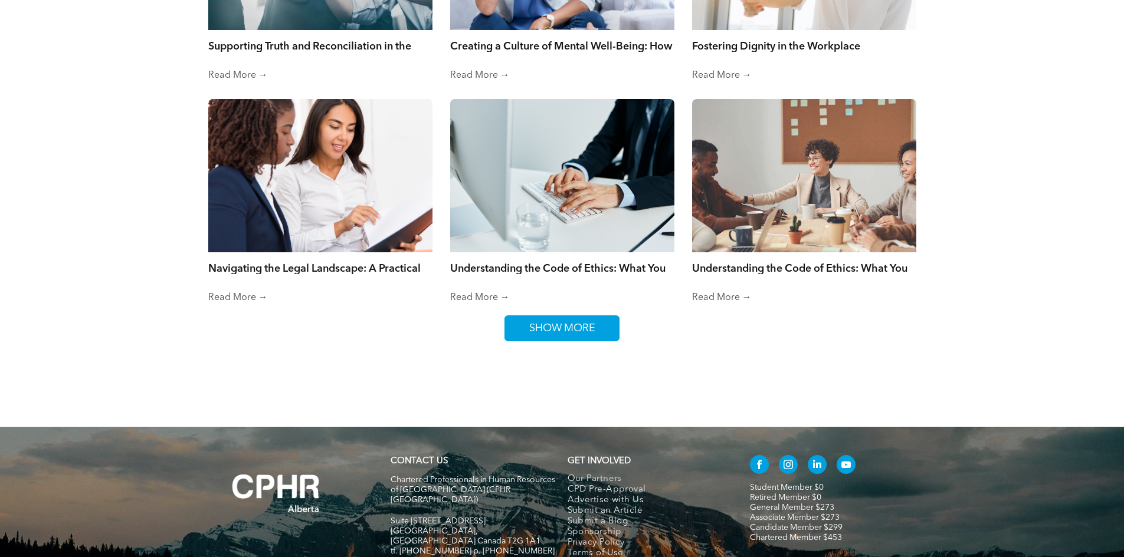
click at [596, 316] on span "SHOW MORE" at bounding box center [562, 328] width 74 height 25
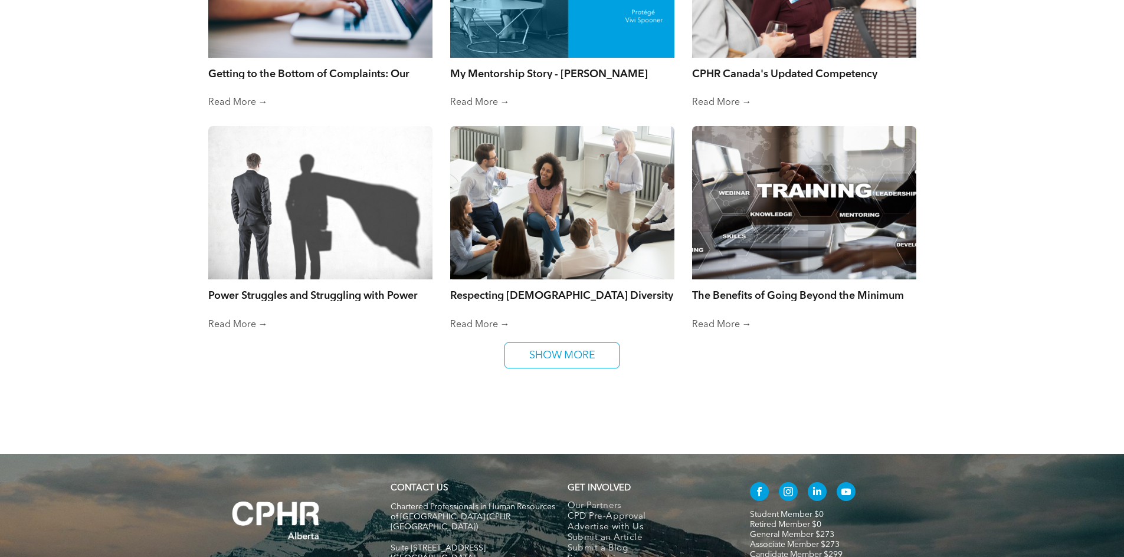
scroll to position [8996, 0]
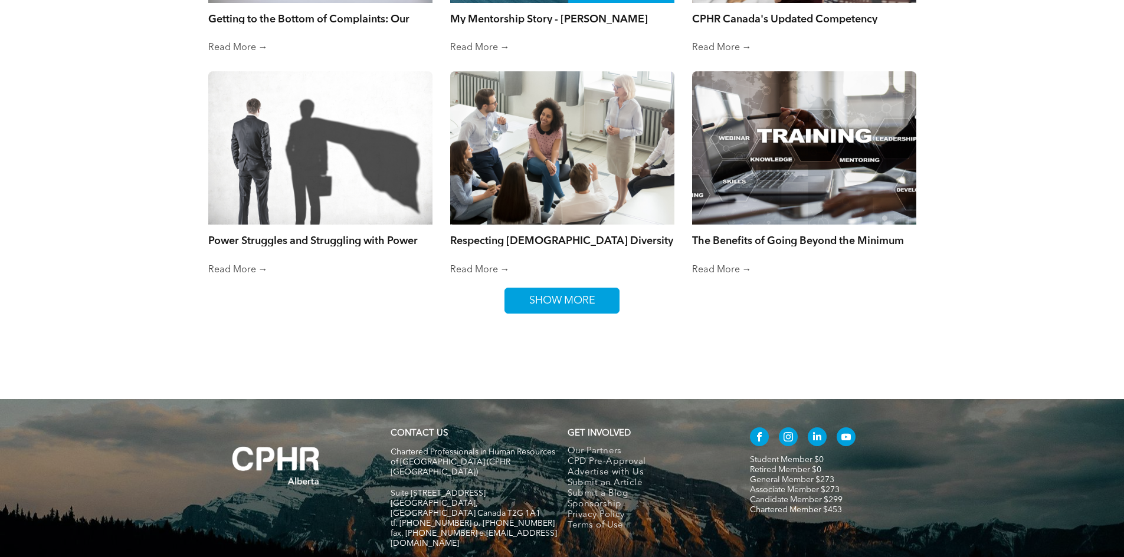
click at [566, 288] on span "SHOW MORE" at bounding box center [562, 300] width 74 height 25
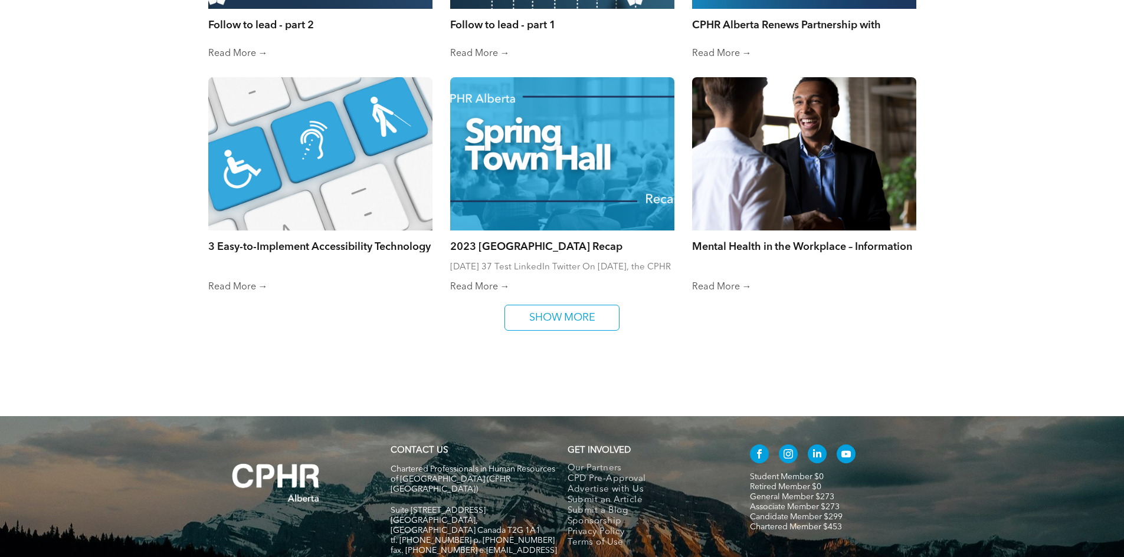
scroll to position [9468, 0]
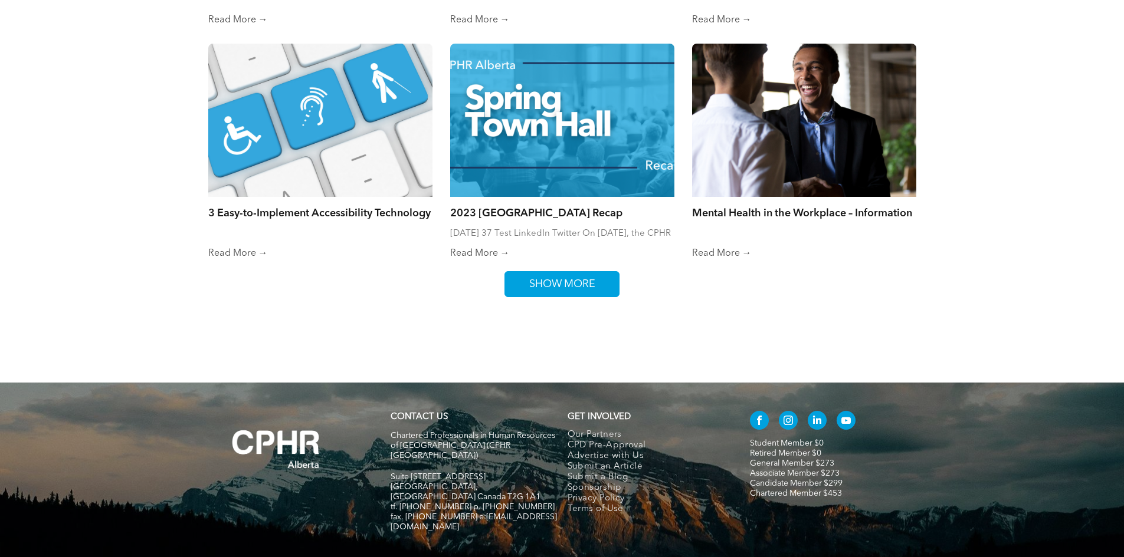
click at [593, 272] on span "SHOW MORE" at bounding box center [562, 284] width 74 height 25
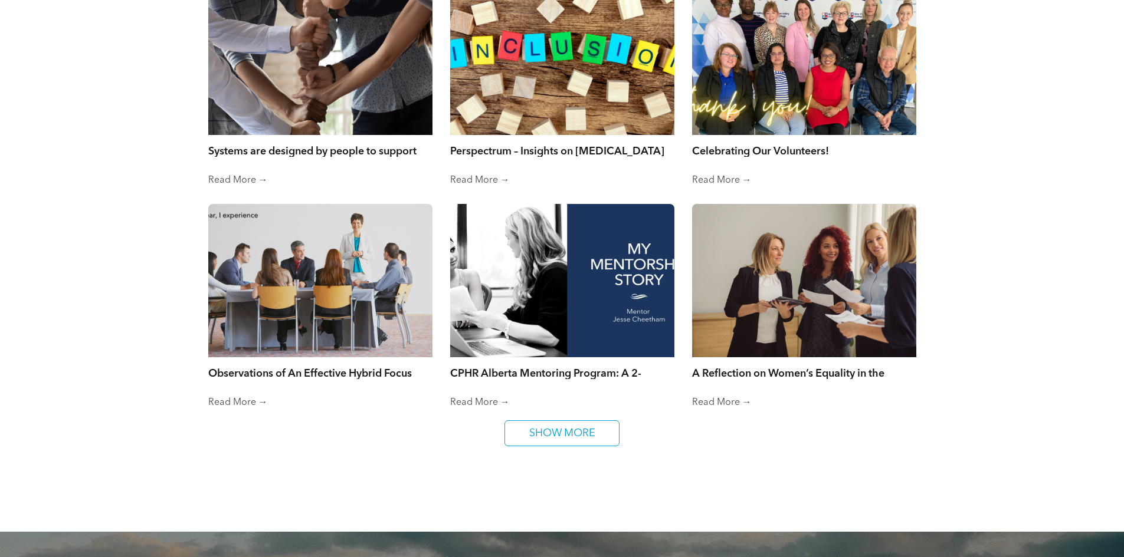
scroll to position [9940, 0]
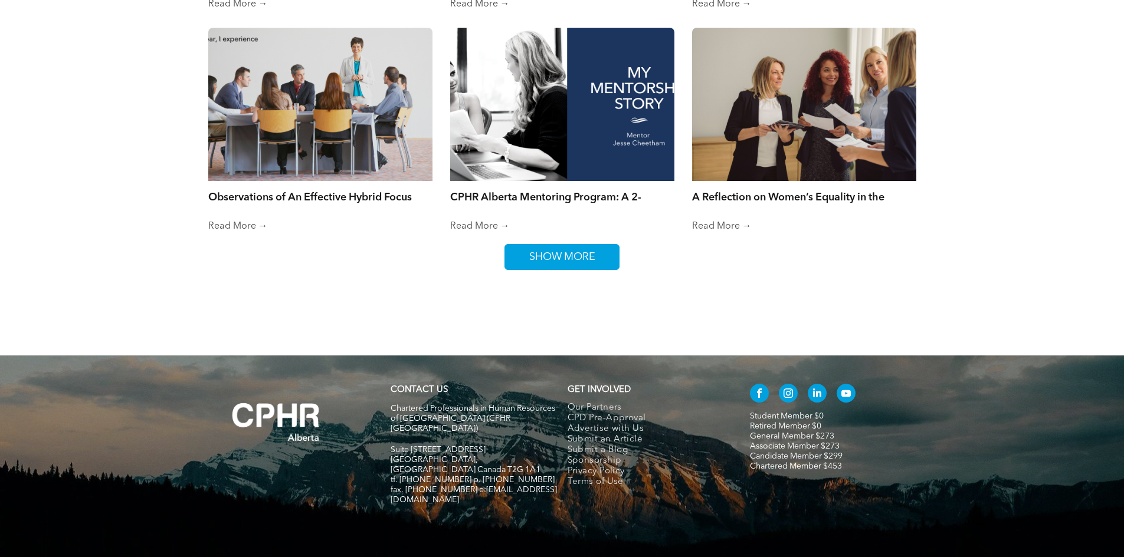
click at [558, 245] on span "SHOW MORE" at bounding box center [562, 257] width 74 height 25
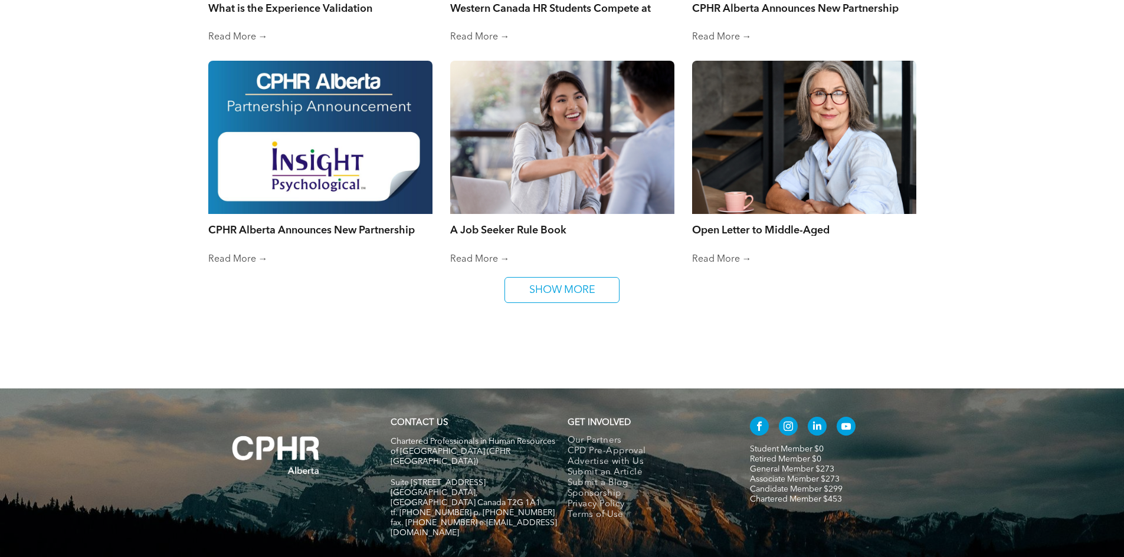
scroll to position [10353, 0]
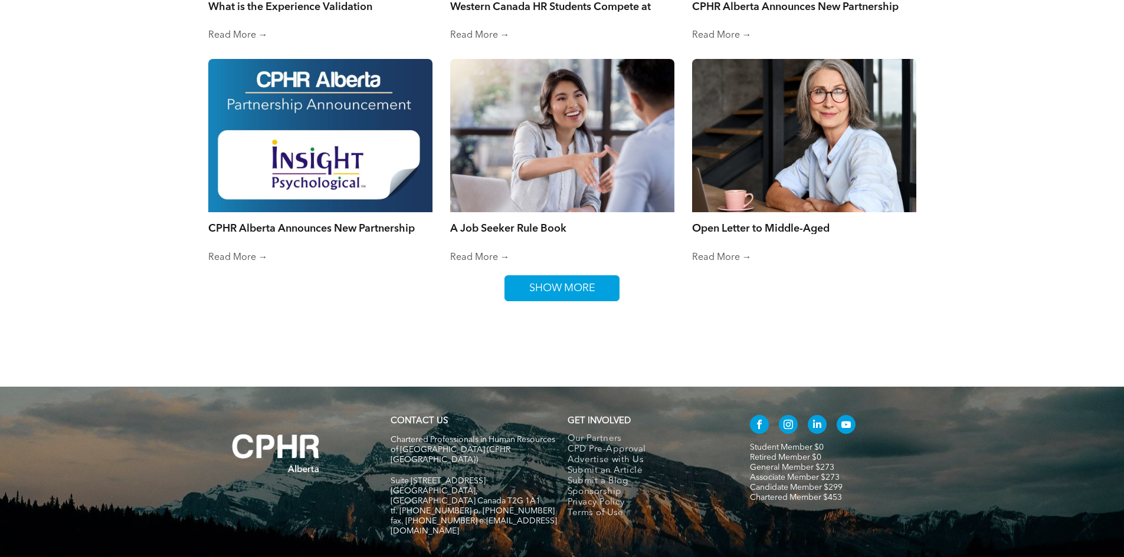
click at [551, 276] on span "SHOW MORE" at bounding box center [562, 288] width 74 height 25
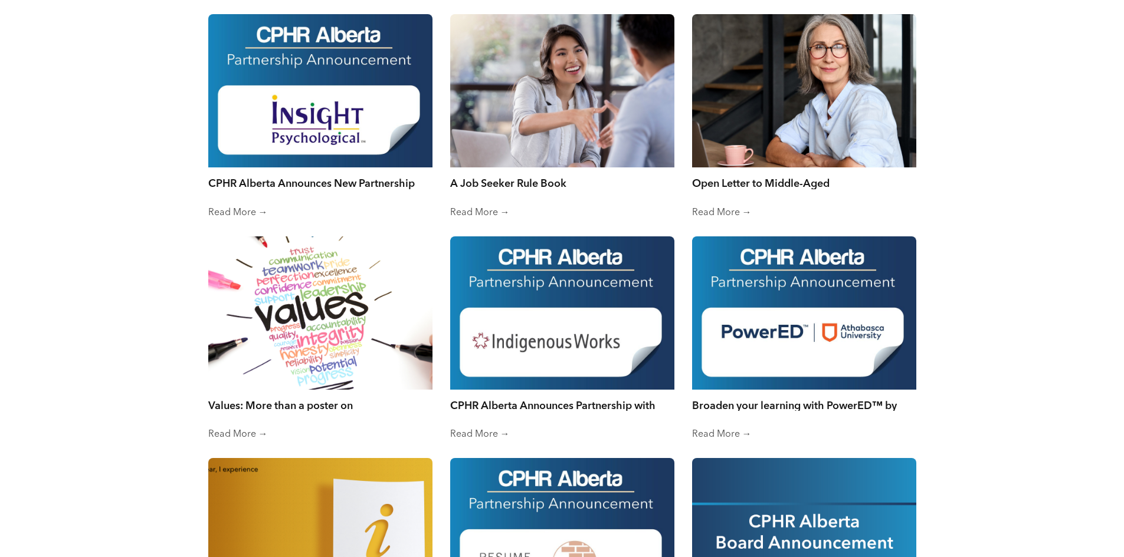
scroll to position [10648, 0]
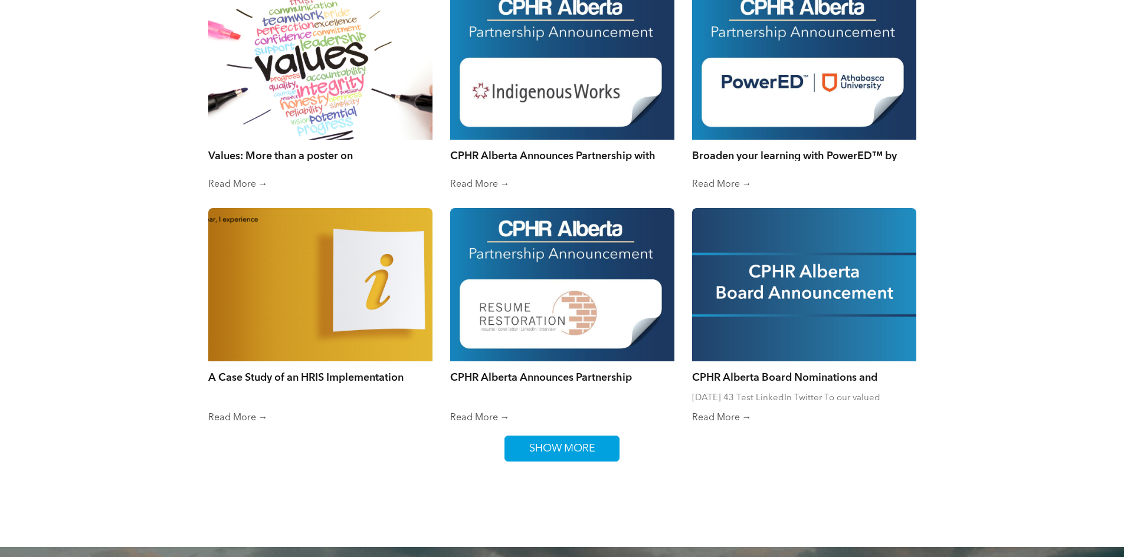
click at [562, 436] on span "SHOW MORE" at bounding box center [562, 448] width 74 height 25
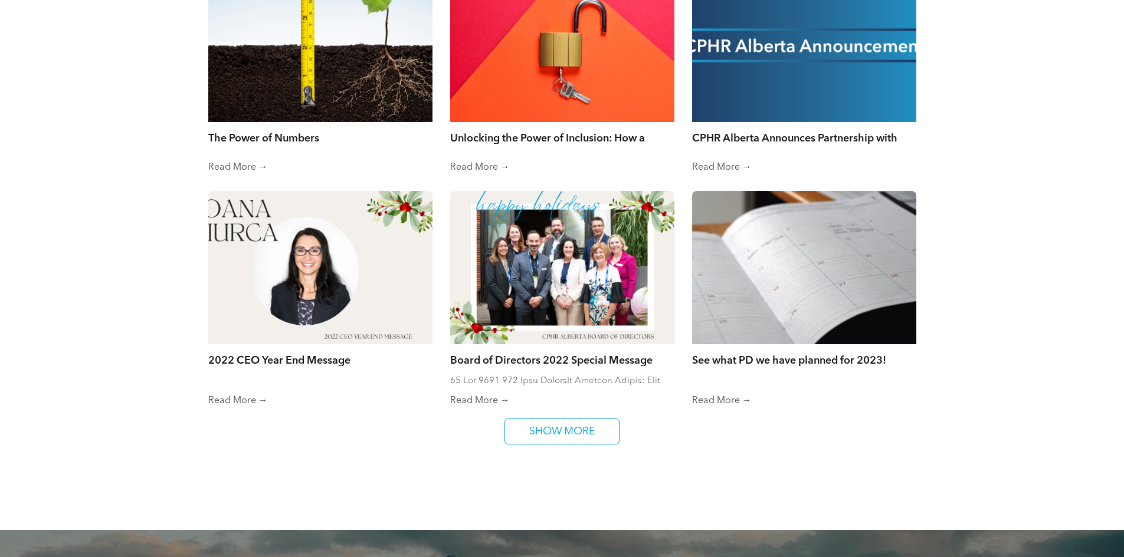
scroll to position [11179, 0]
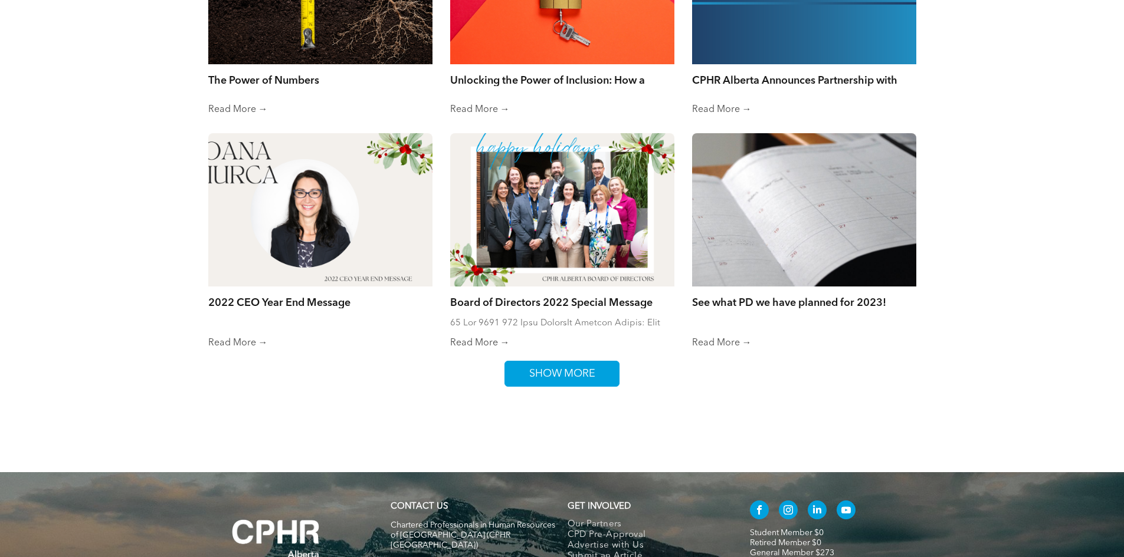
click at [549, 362] on span "SHOW MORE" at bounding box center [562, 374] width 74 height 25
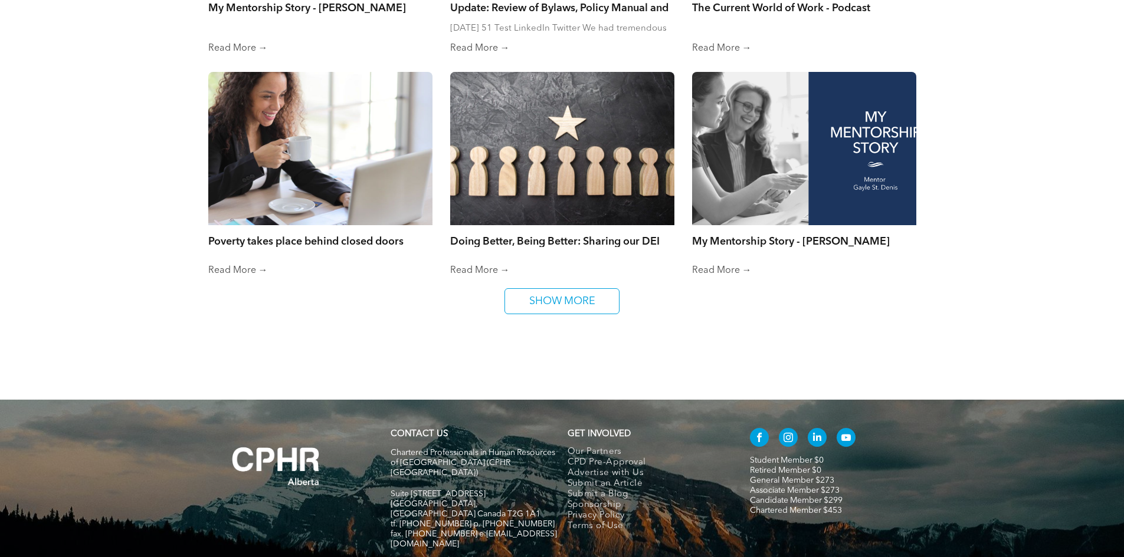
scroll to position [11710, 0]
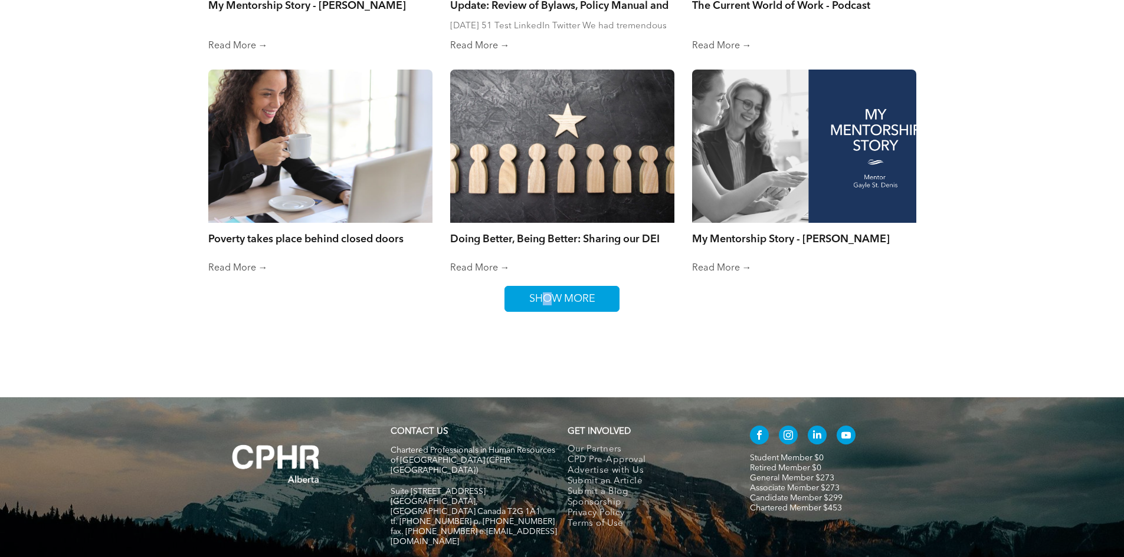
click at [547, 287] on span "SHOW MORE" at bounding box center [562, 299] width 74 height 25
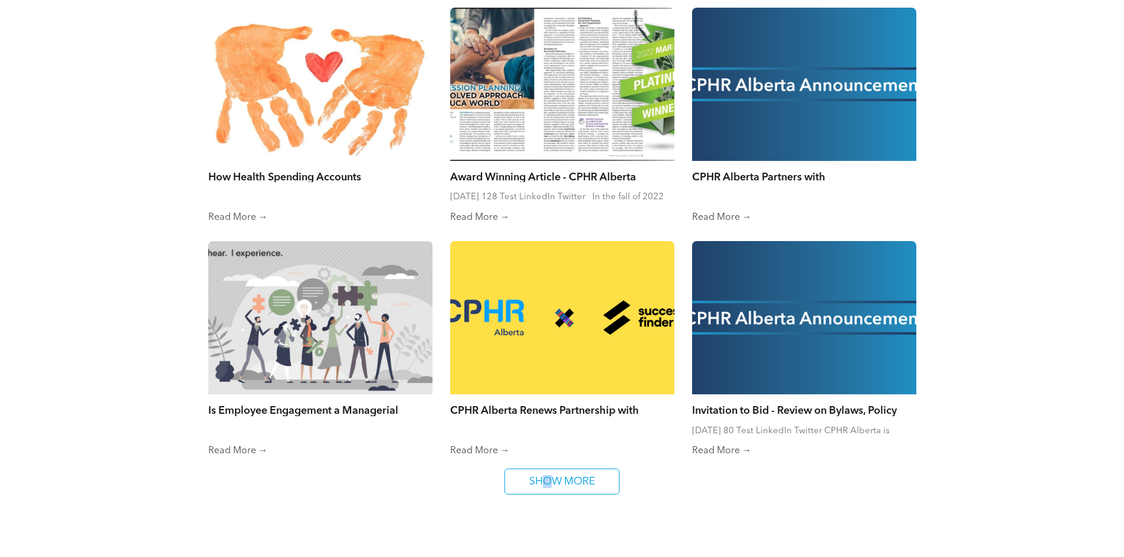
scroll to position [12005, 0]
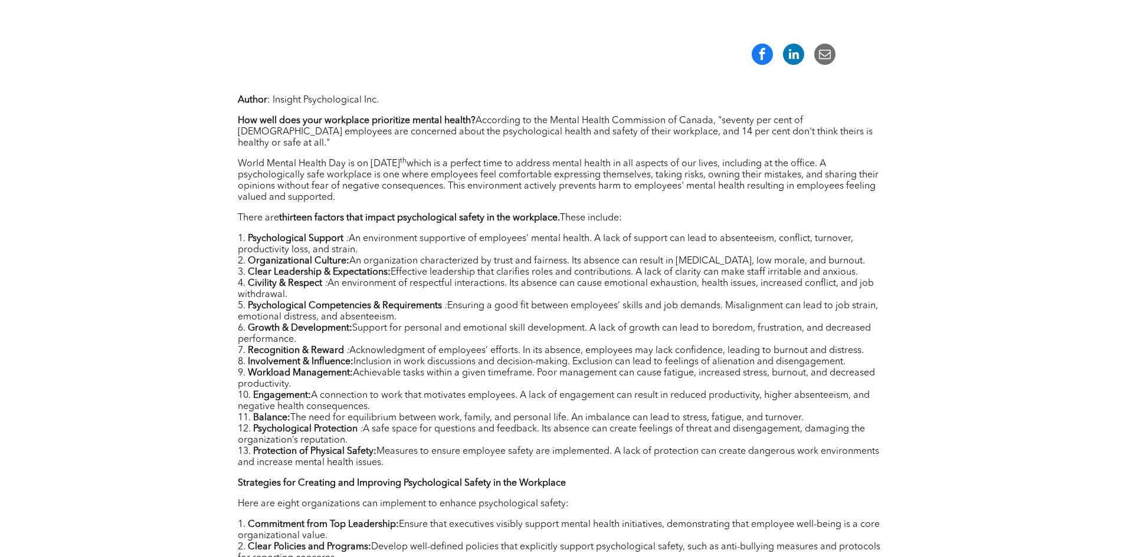
scroll to position [472, 0]
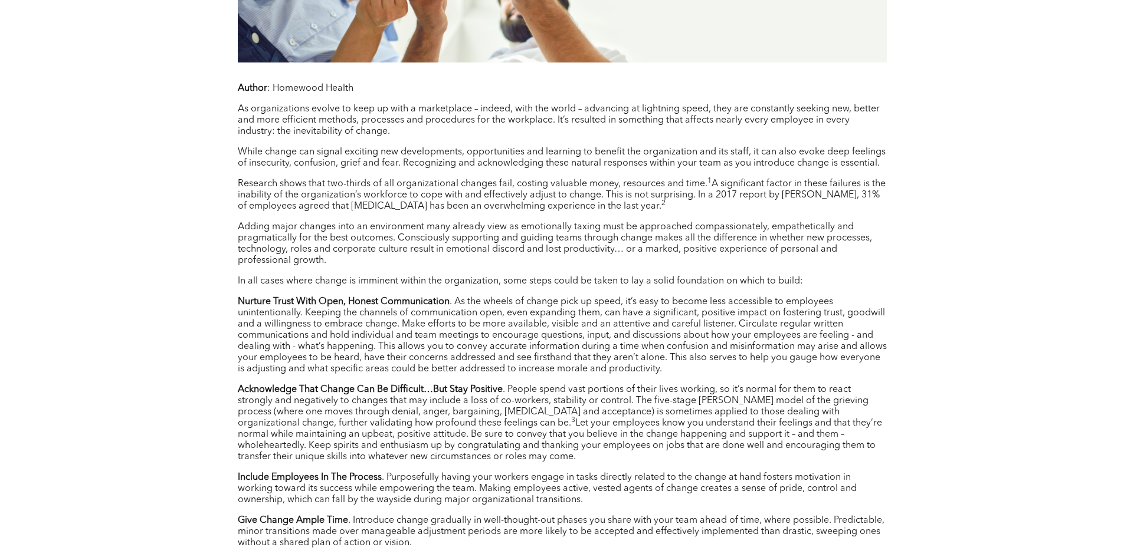
scroll to position [1239, 0]
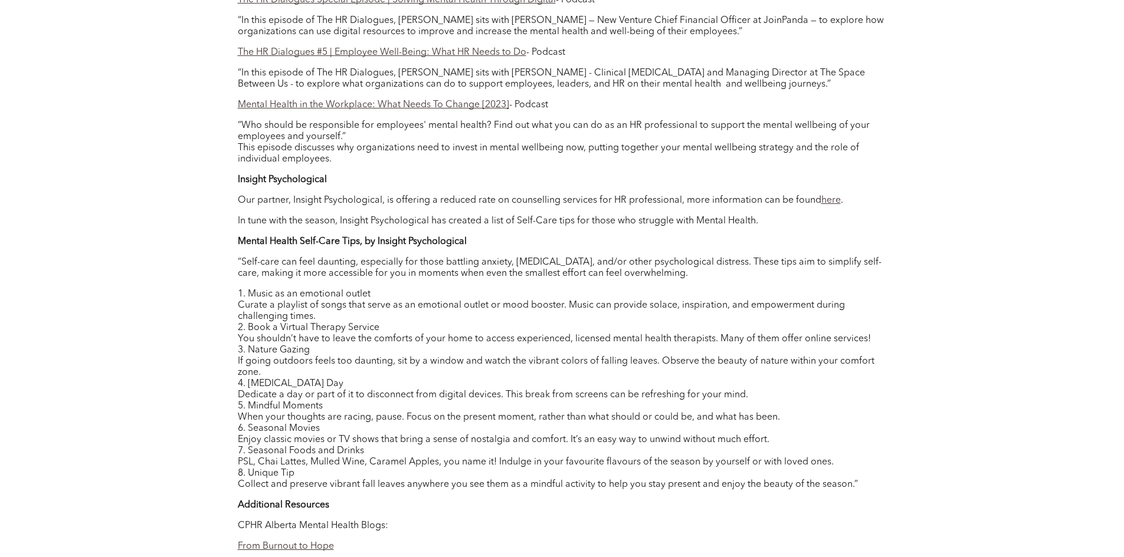
scroll to position [1416, 0]
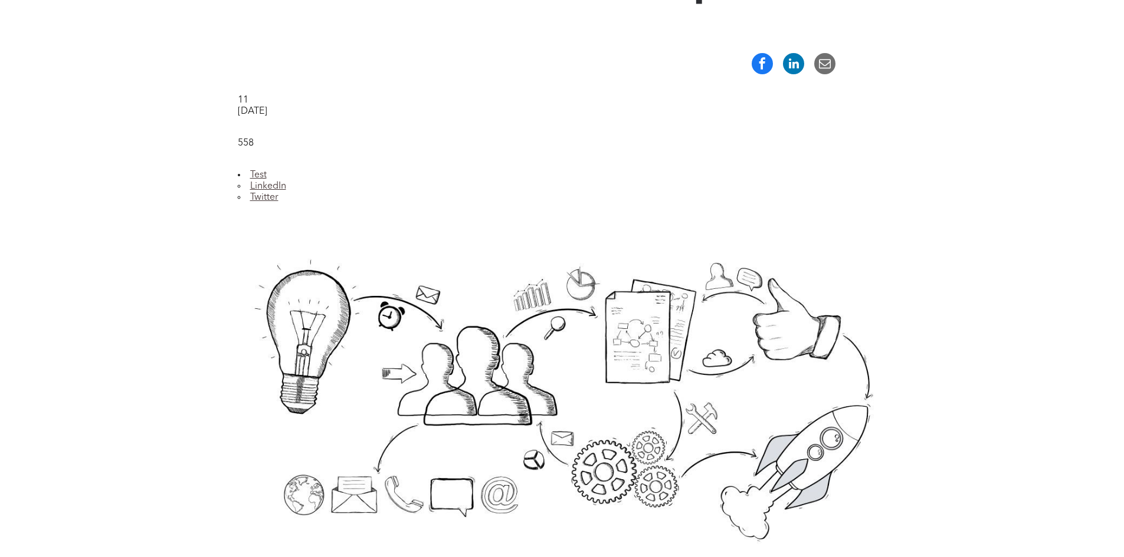
scroll to position [413, 0]
